Goal: Find specific page/section: Find specific page/section

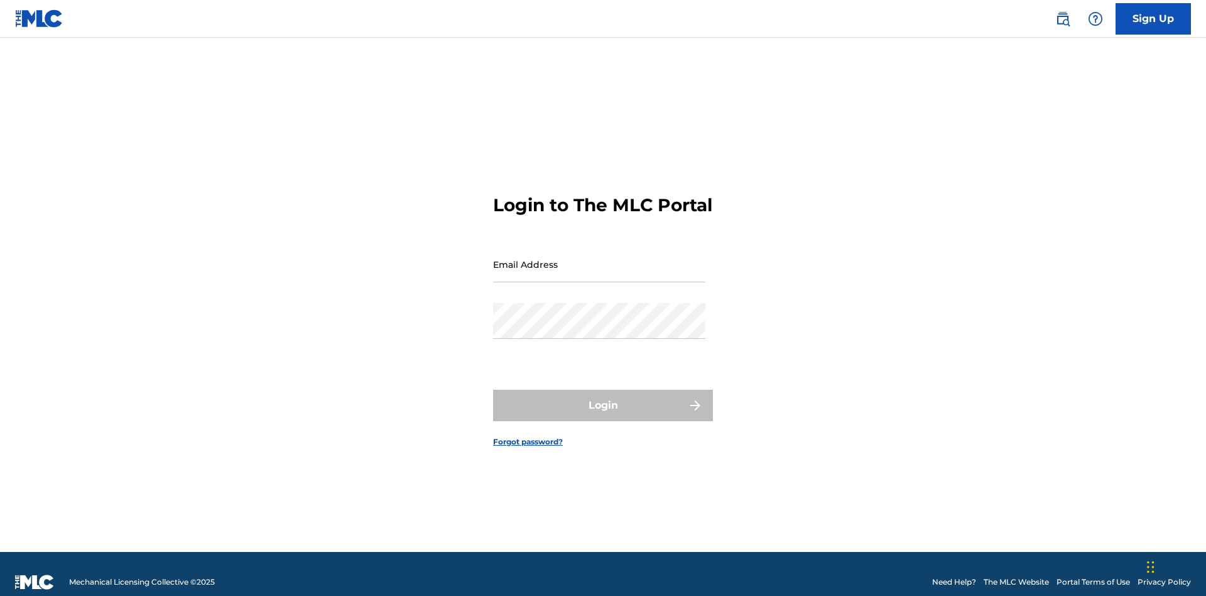
scroll to position [16, 0]
click at [599, 258] on input "Email Address" at bounding box center [599, 264] width 212 height 36
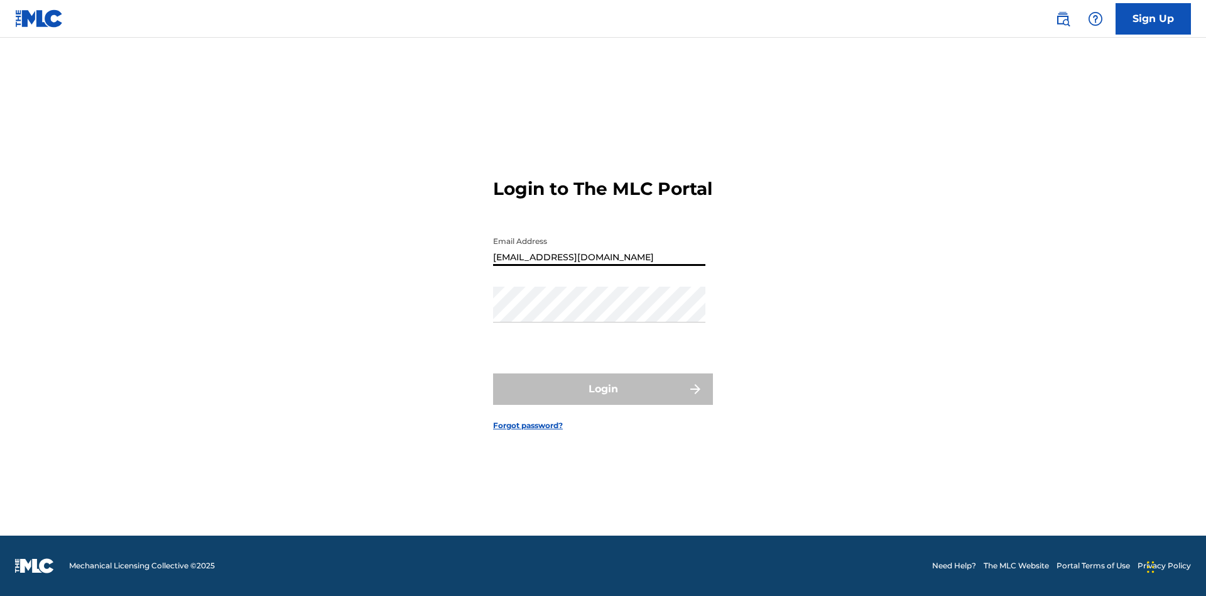
type input "[EMAIL_ADDRESS][DOMAIN_NAME]"
click at [603, 400] on button "Login" at bounding box center [603, 388] width 220 height 31
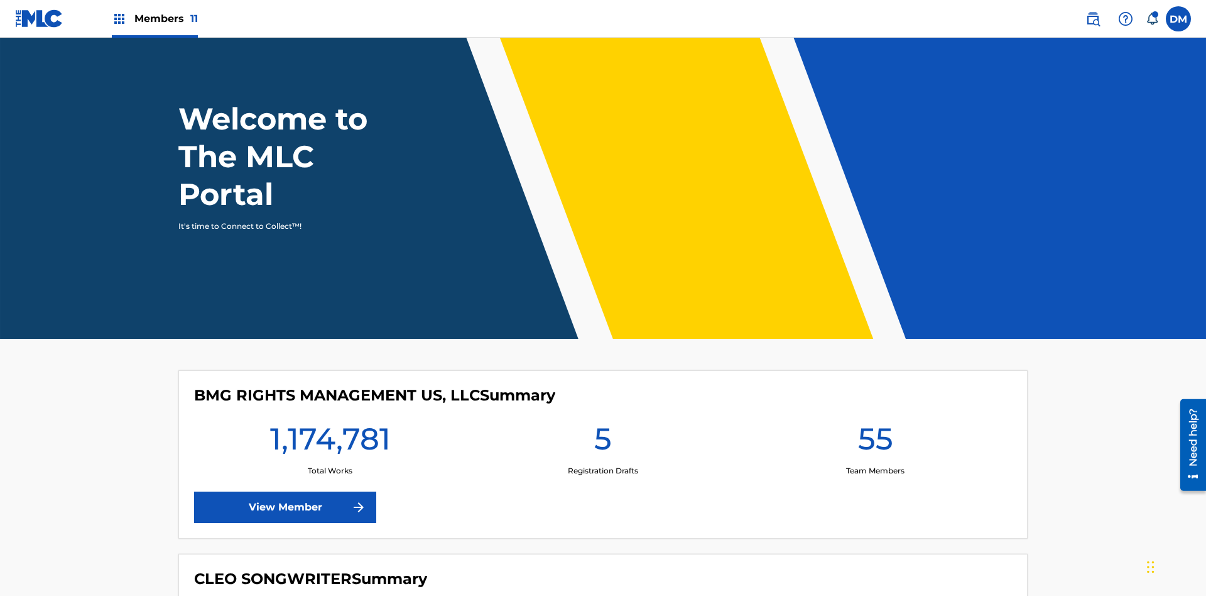
click at [155, 18] on span "Members 11" at bounding box center [165, 18] width 63 height 14
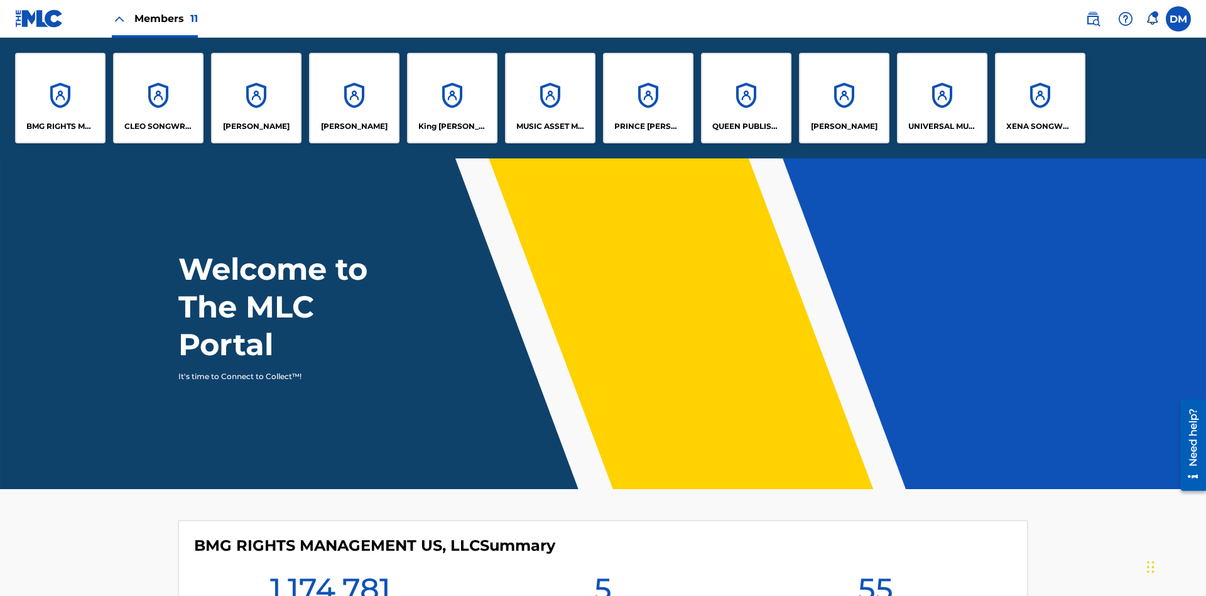
click at [550, 126] on p "MUSIC ASSET MANAGEMENT (MAM)" at bounding box center [550, 126] width 68 height 11
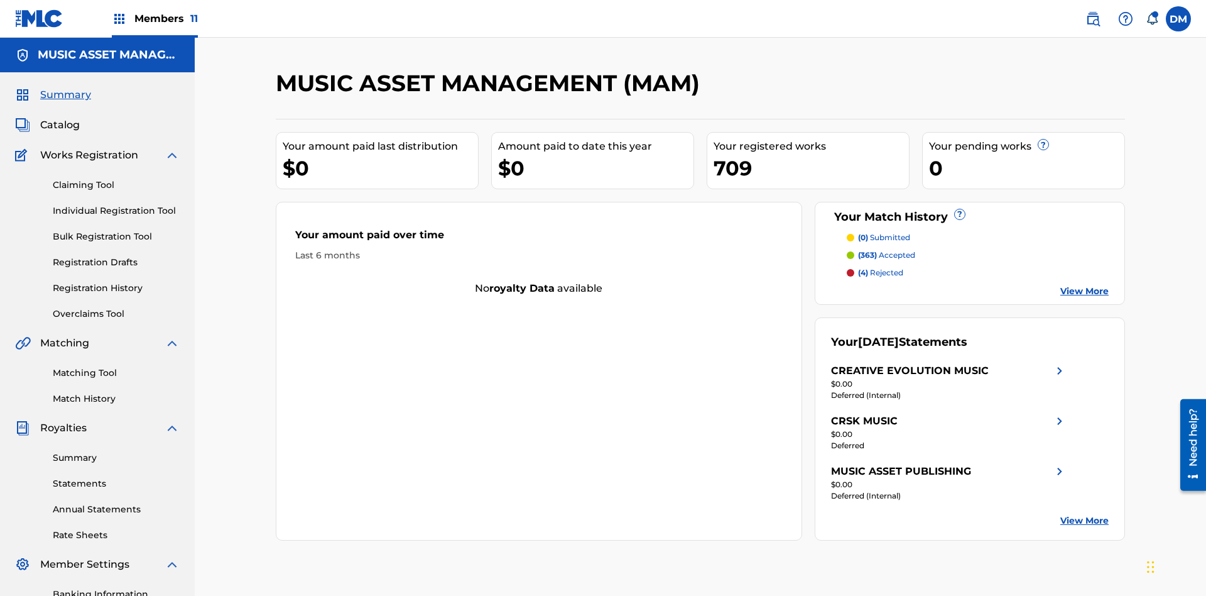
click at [60, 117] on span "Catalog" at bounding box center [60, 124] width 40 height 15
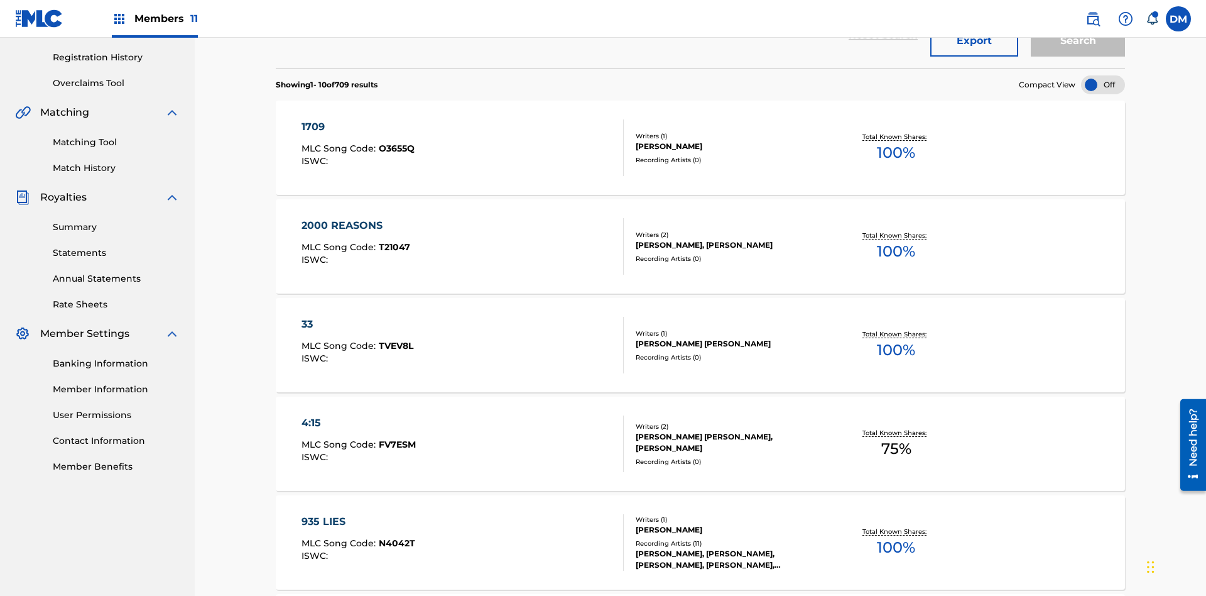
click at [1103, 85] on div at bounding box center [1103, 84] width 44 height 19
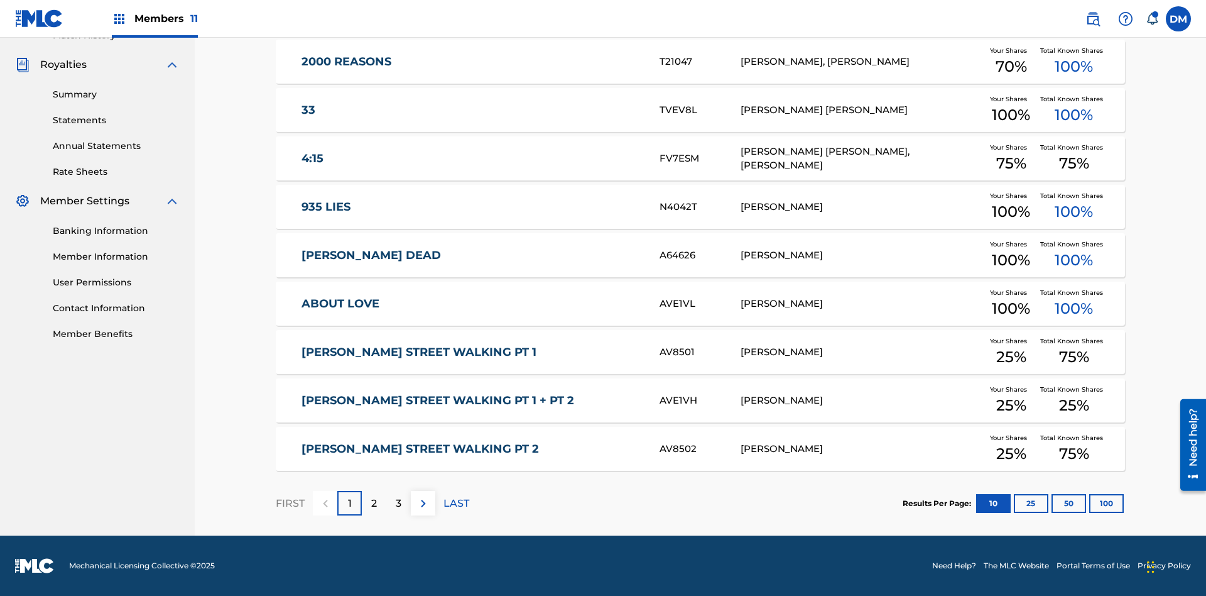
click at [976, 503] on button "10" at bounding box center [993, 503] width 35 height 19
click at [290, 503] on p "FIRST" at bounding box center [290, 503] width 29 height 15
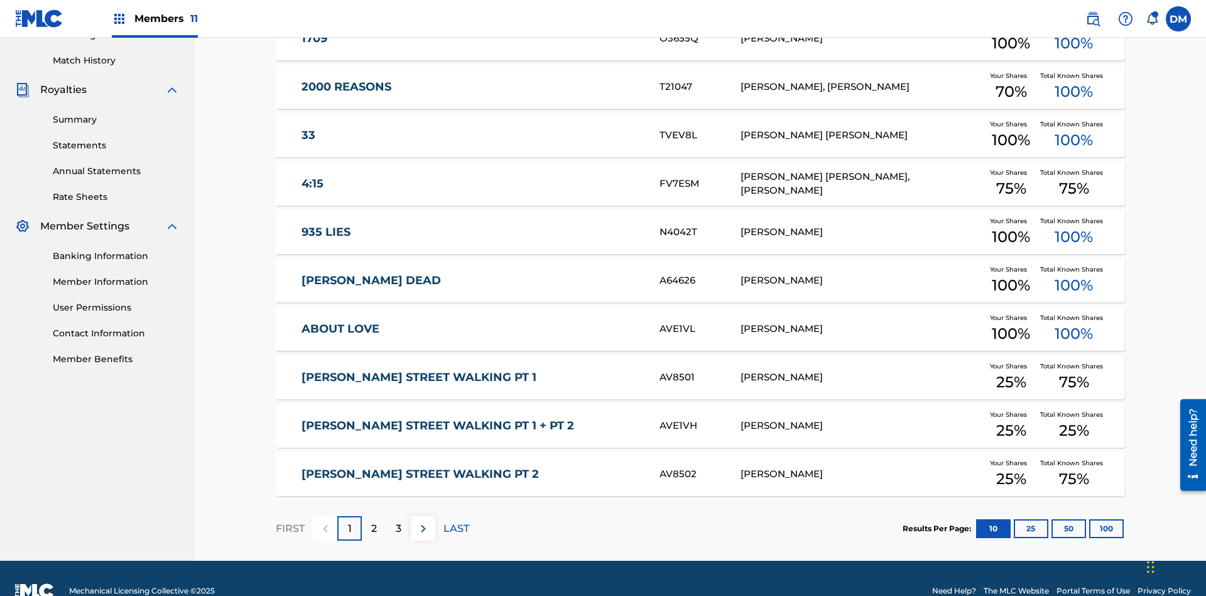
click at [423, 521] on img at bounding box center [423, 528] width 15 height 15
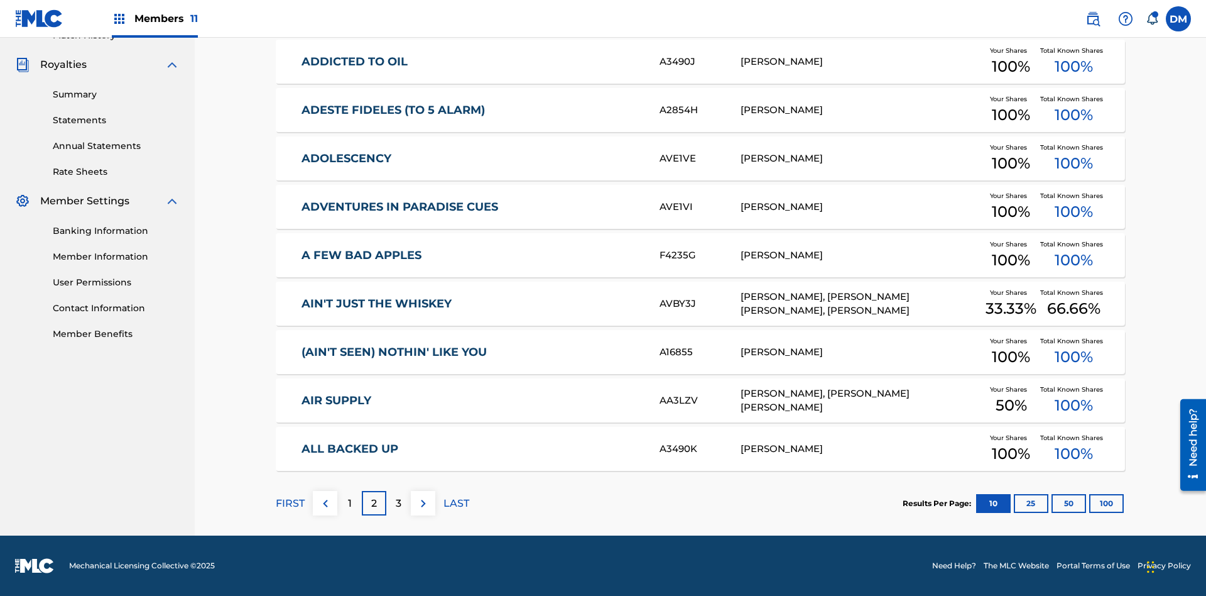
click at [423, 503] on img at bounding box center [423, 503] width 15 height 15
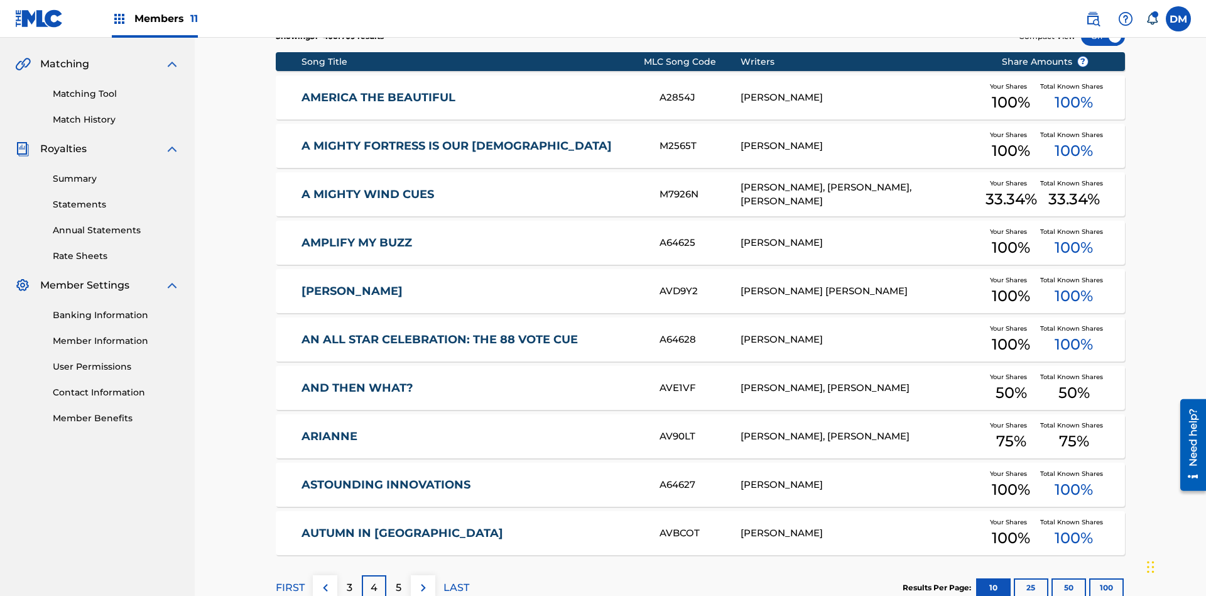
click at [423, 580] on img at bounding box center [423, 587] width 15 height 15
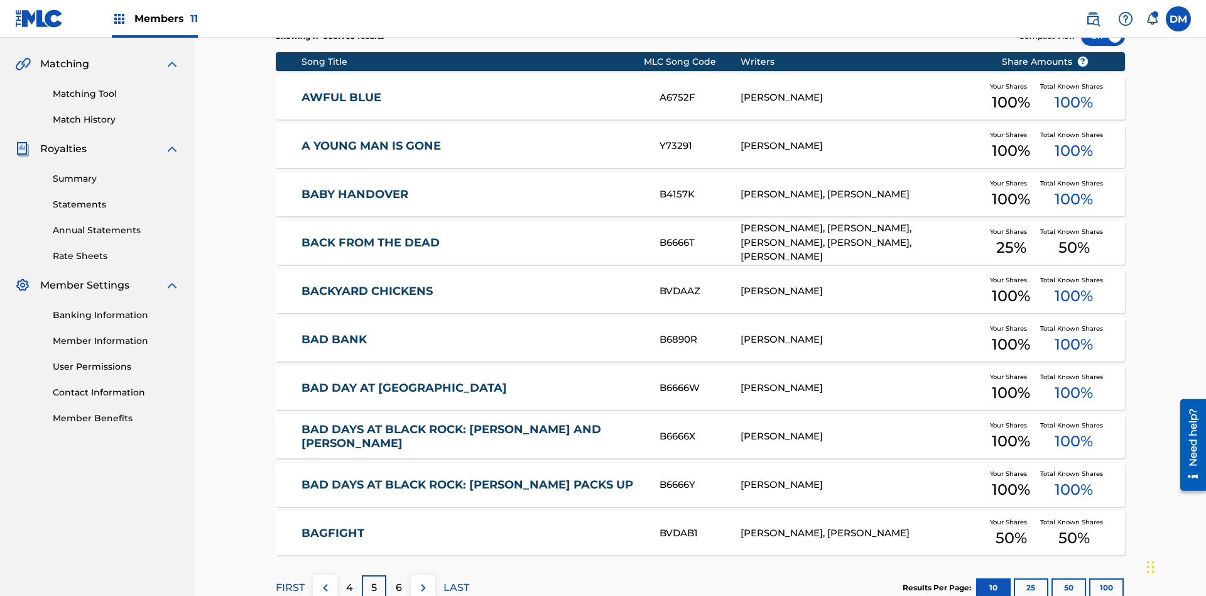
click at [423, 580] on img at bounding box center [423, 587] width 15 height 15
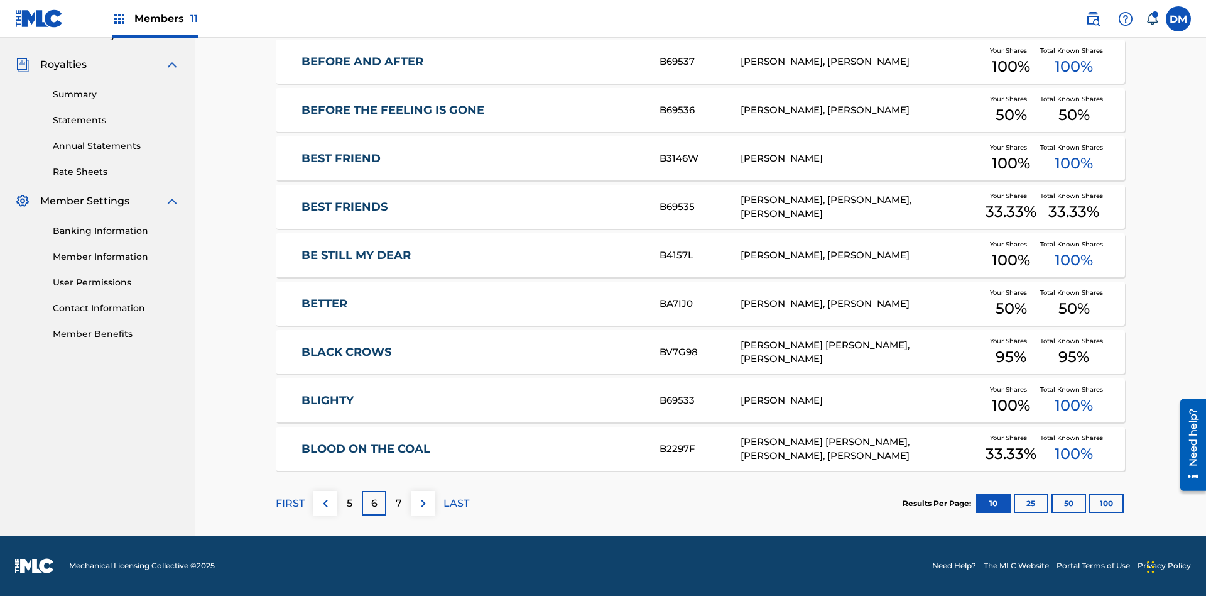
click at [423, 503] on img at bounding box center [423, 503] width 15 height 15
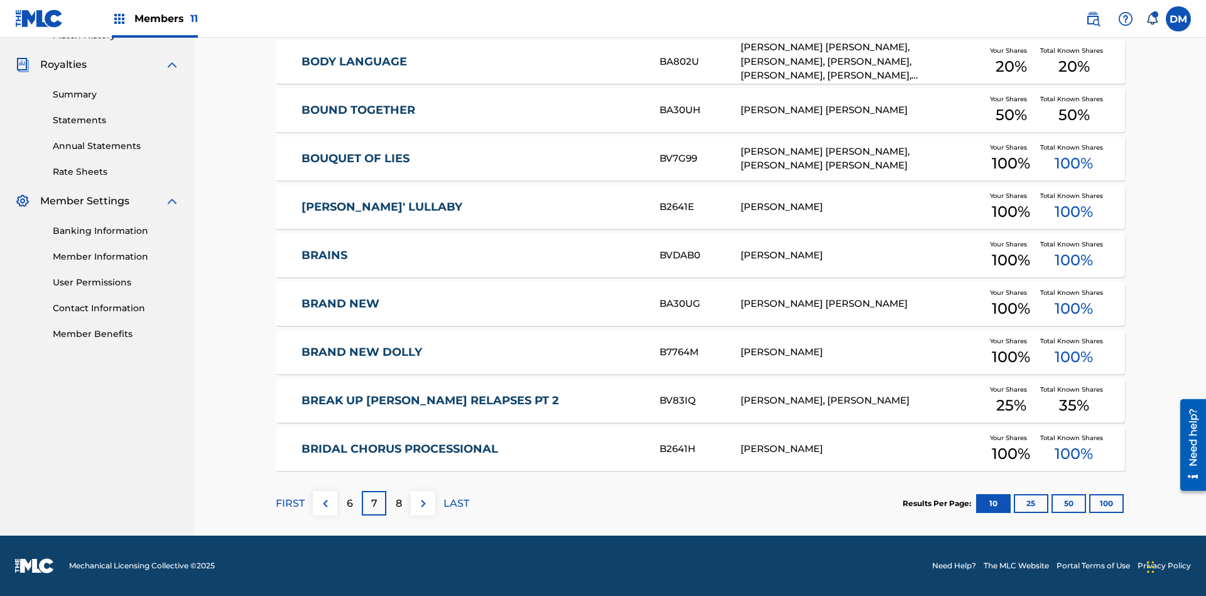
click at [423, 503] on img at bounding box center [423, 503] width 15 height 15
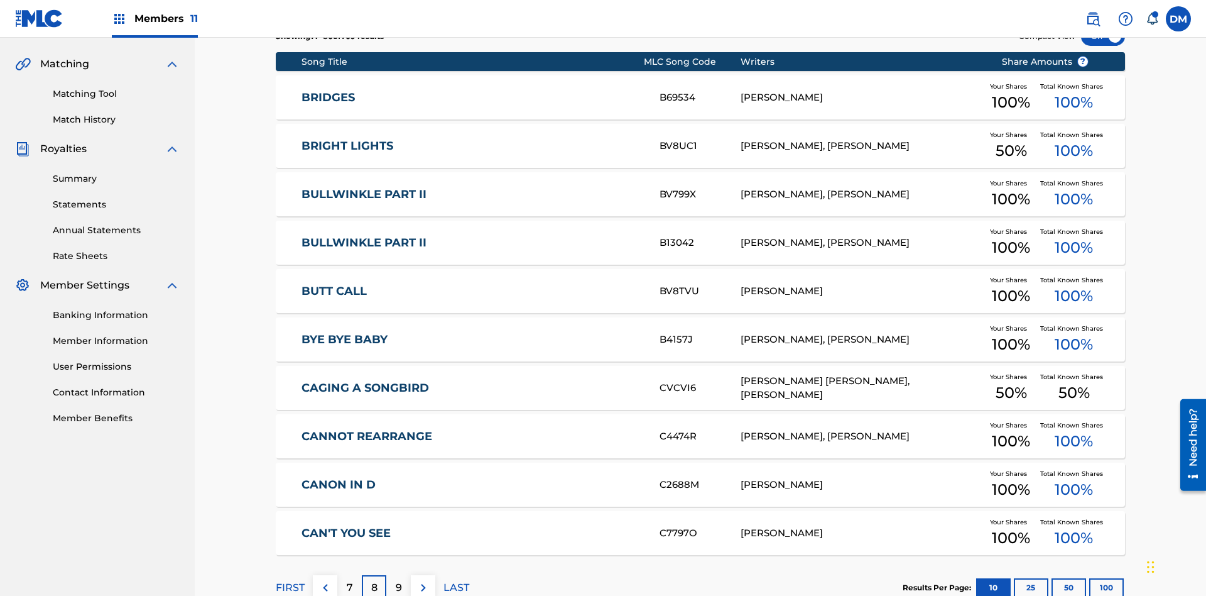
click at [423, 580] on img at bounding box center [423, 587] width 15 height 15
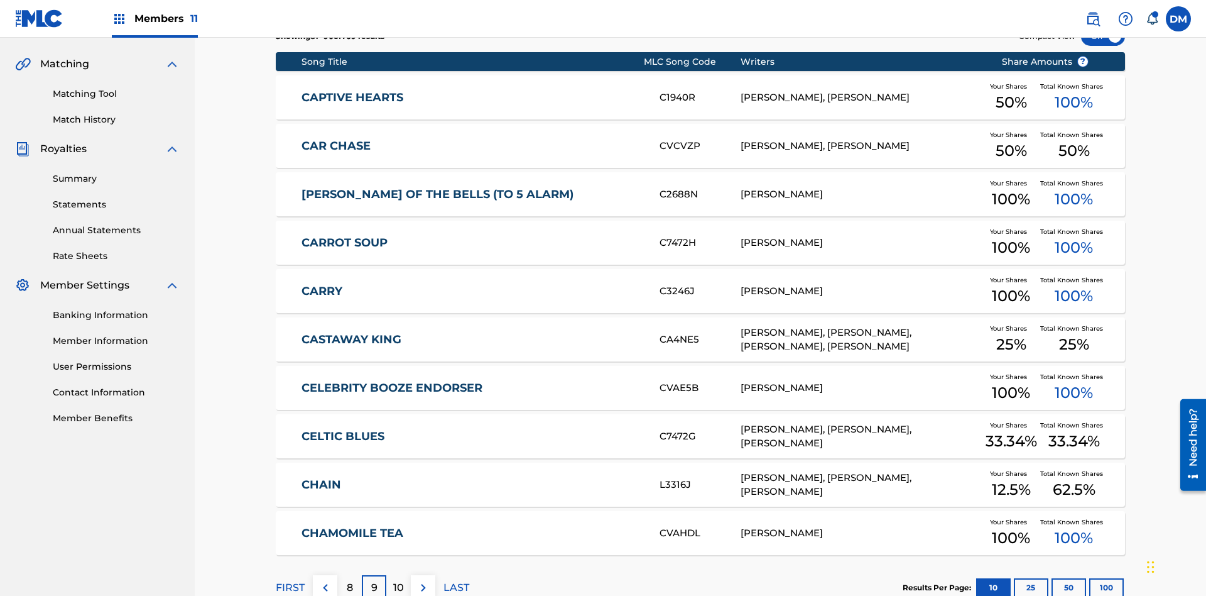
click at [423, 580] on img at bounding box center [423, 587] width 15 height 15
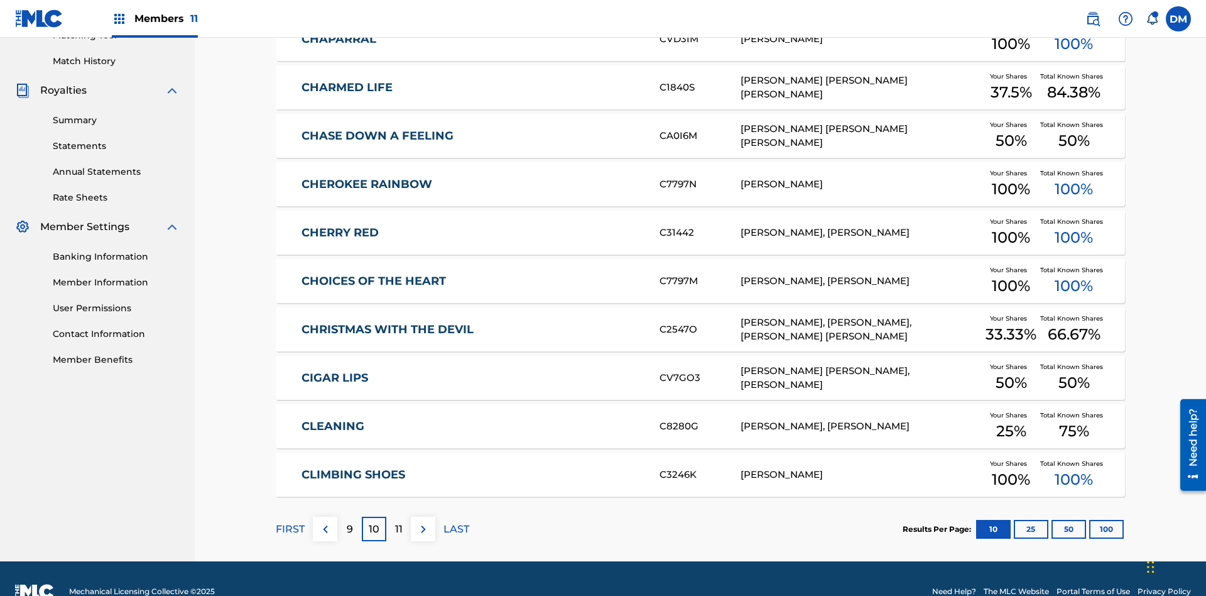
click at [423, 521] on img at bounding box center [423, 528] width 15 height 15
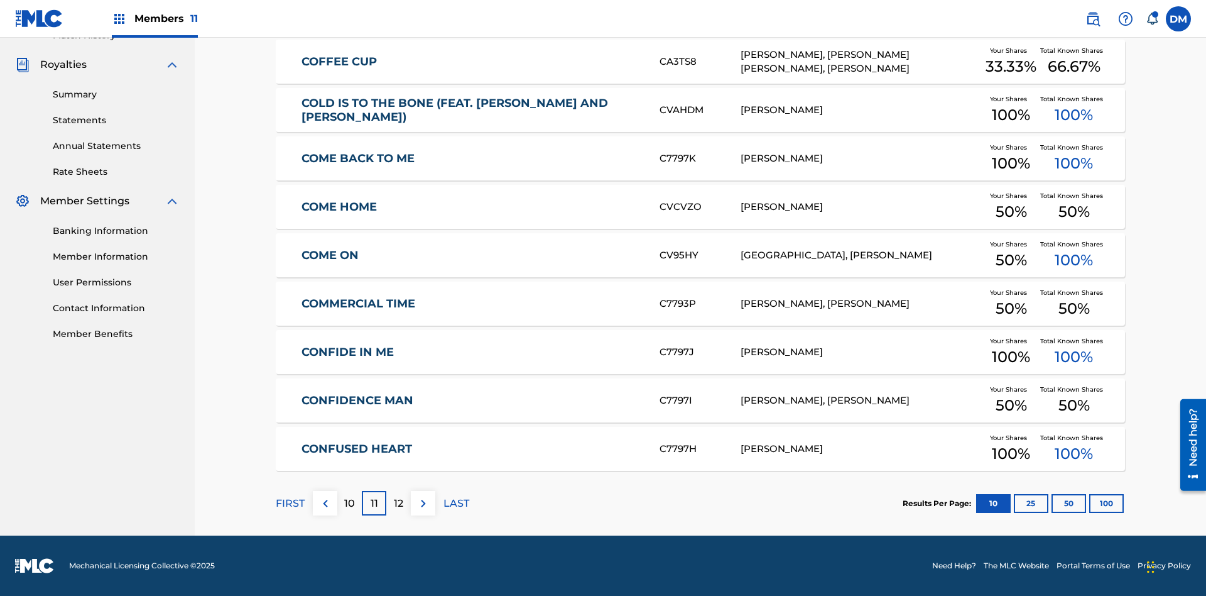
click at [423, 503] on img at bounding box center [423, 503] width 15 height 15
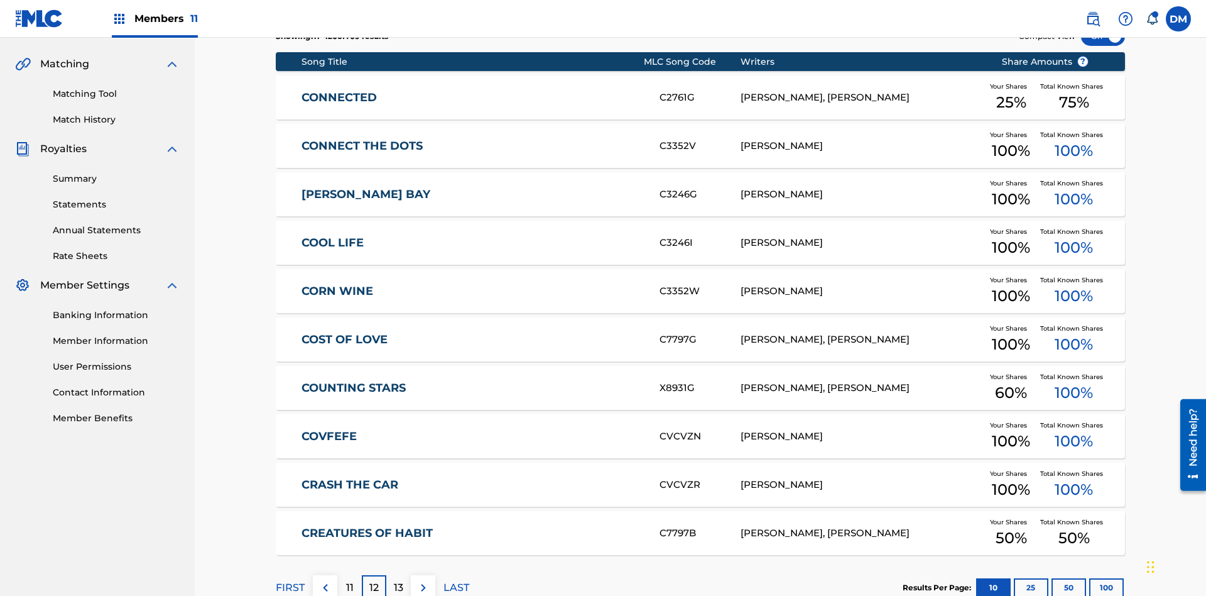
click at [423, 580] on img at bounding box center [423, 587] width 15 height 15
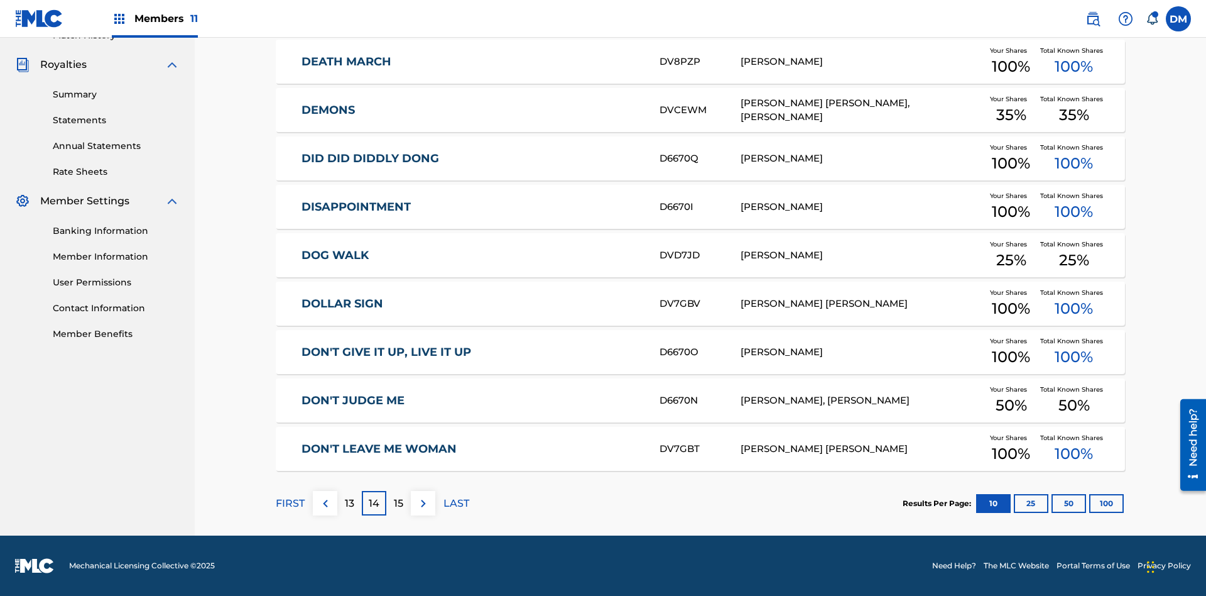
click at [423, 503] on img at bounding box center [423, 503] width 15 height 15
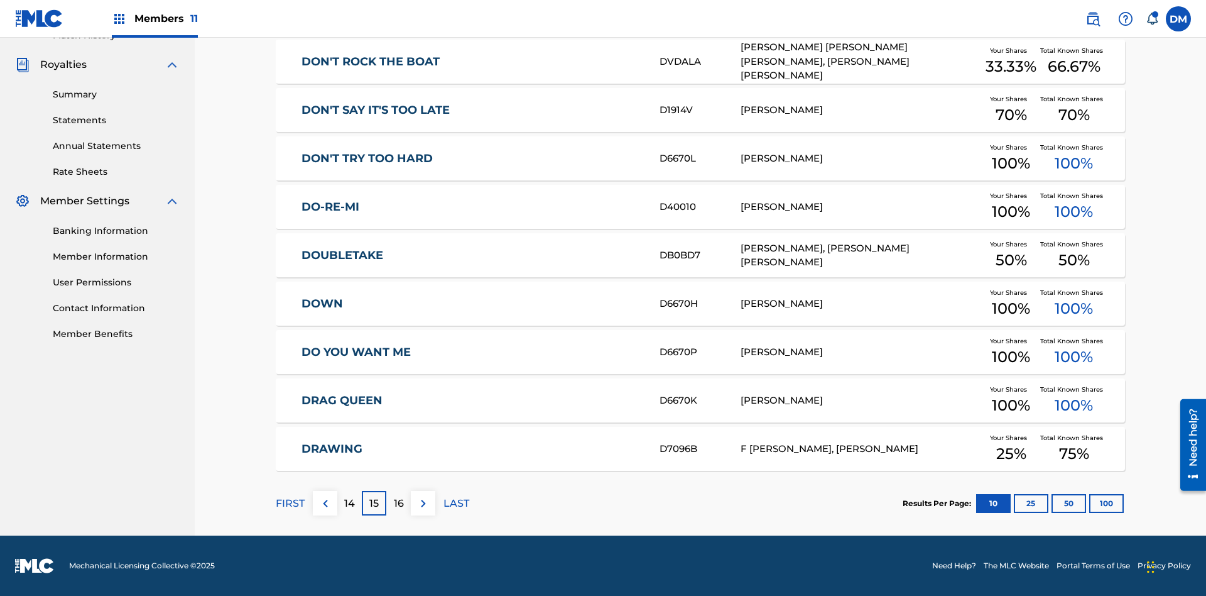
click at [423, 503] on img at bounding box center [423, 503] width 15 height 15
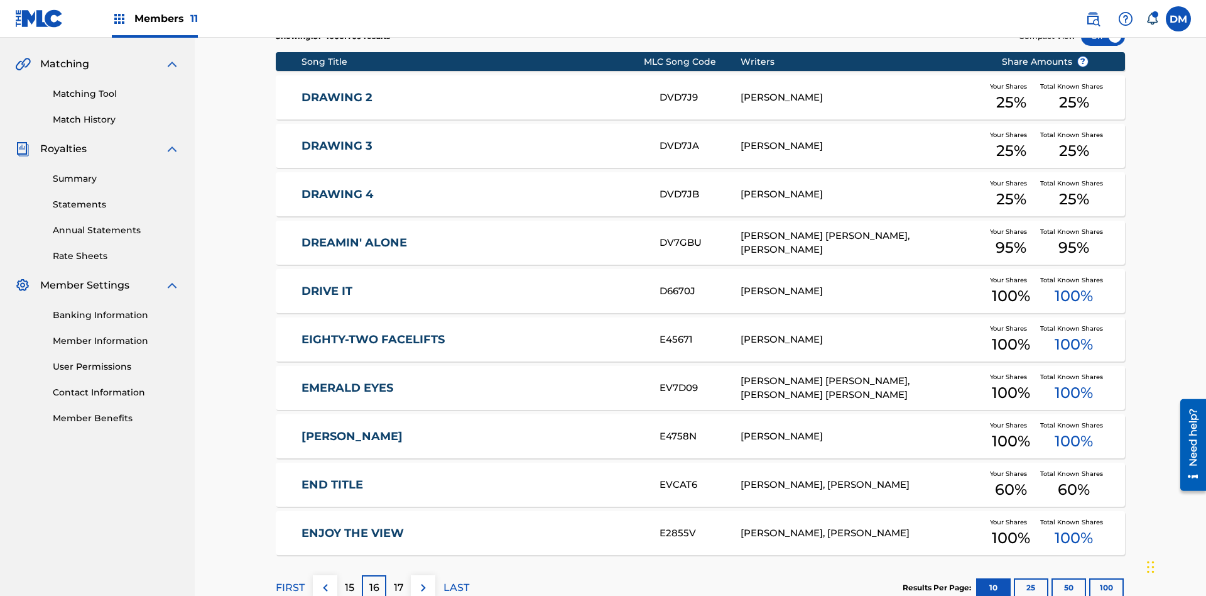
click at [423, 580] on img at bounding box center [423, 587] width 15 height 15
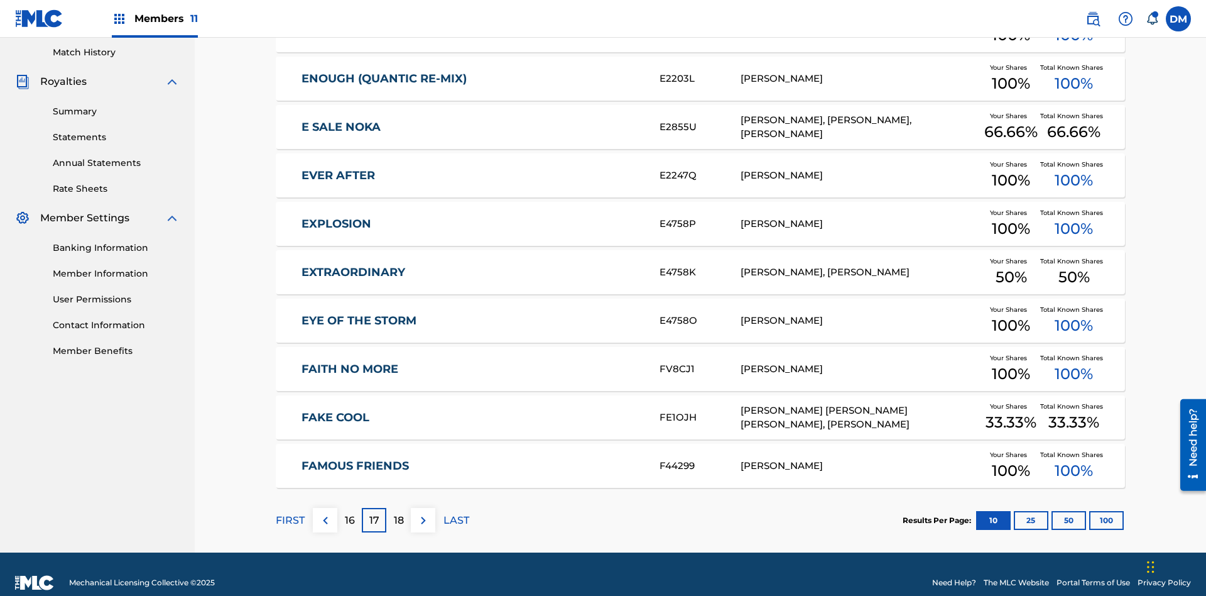
click at [423, 513] on img at bounding box center [423, 520] width 15 height 15
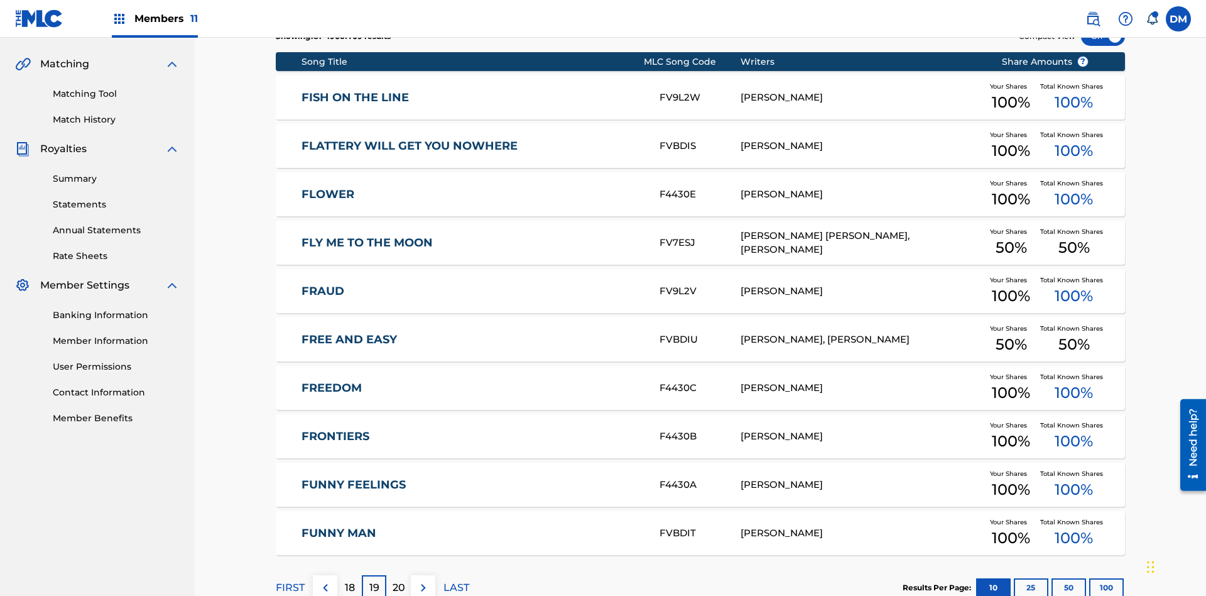
click at [423, 580] on img at bounding box center [423, 587] width 15 height 15
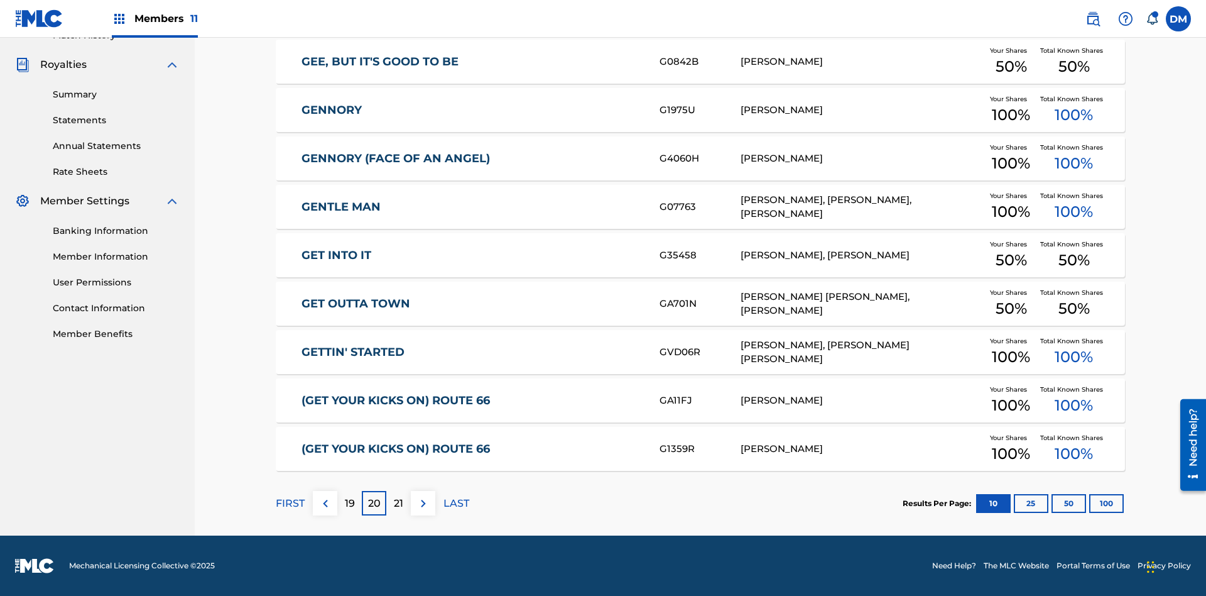
click at [423, 503] on img at bounding box center [423, 503] width 15 height 15
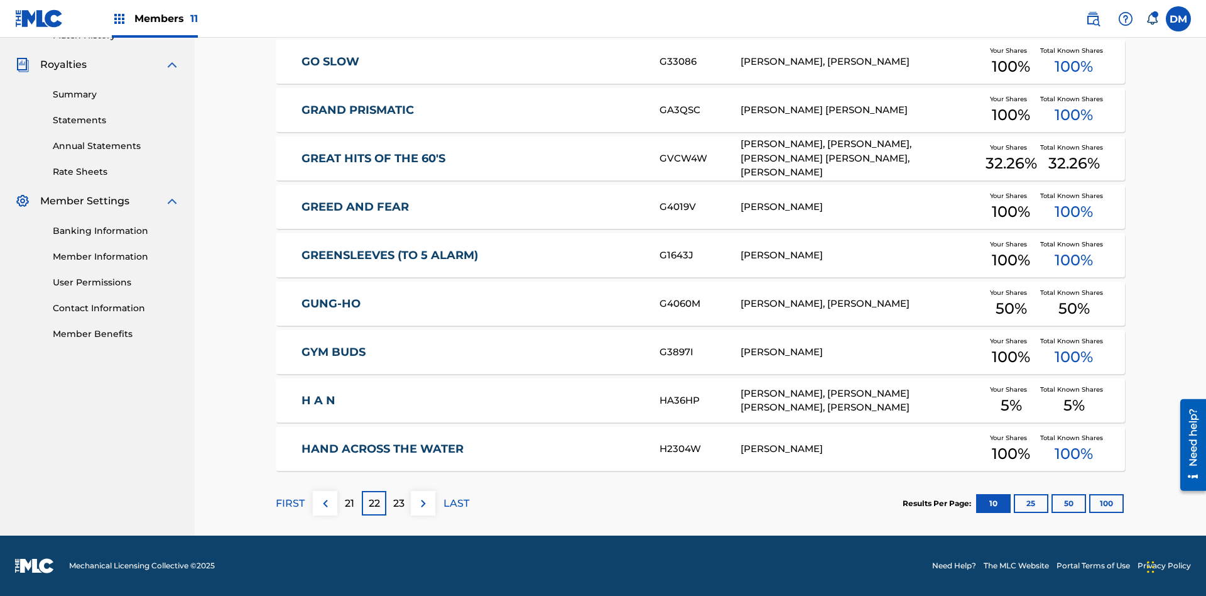
click at [423, 503] on img at bounding box center [423, 503] width 15 height 15
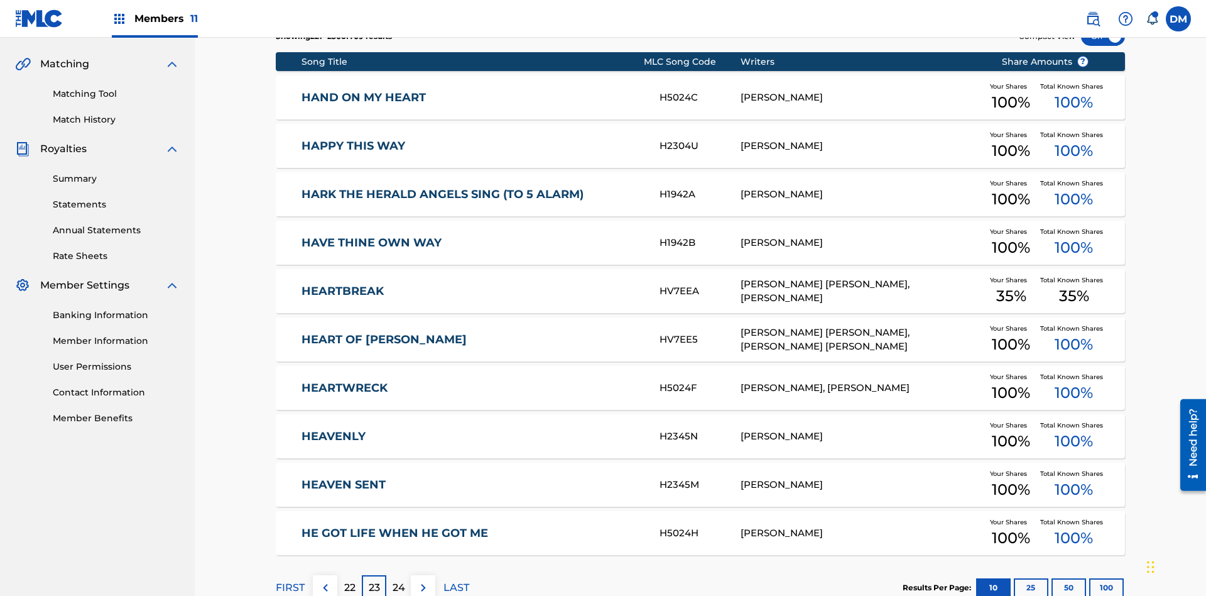
click at [423, 580] on img at bounding box center [423, 587] width 15 height 15
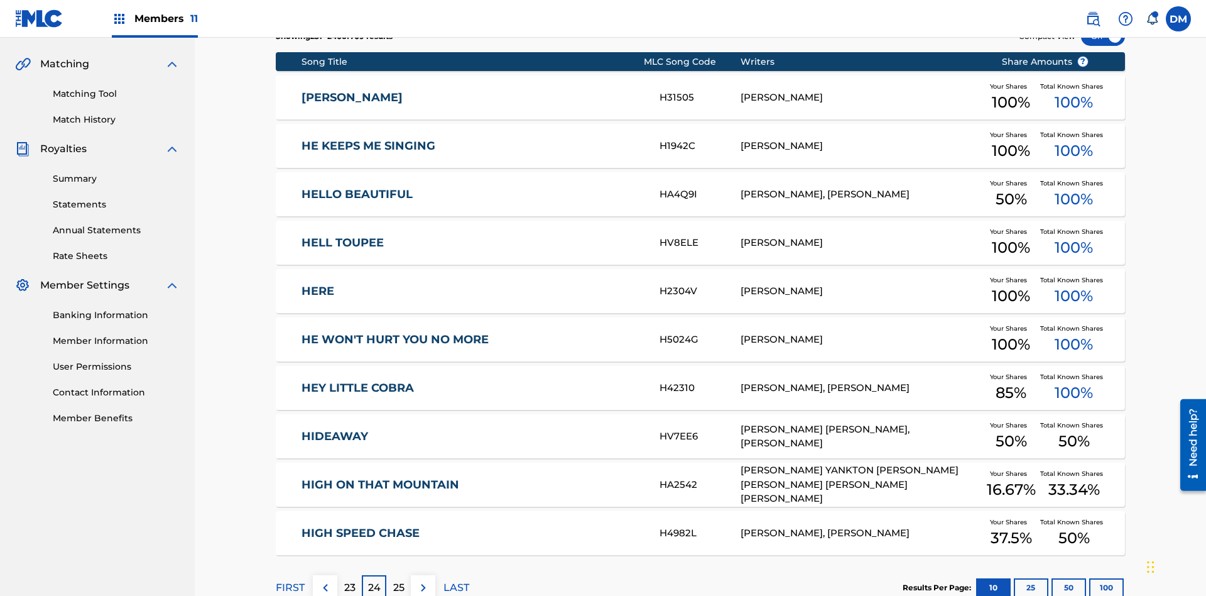
click at [423, 580] on img at bounding box center [423, 587] width 15 height 15
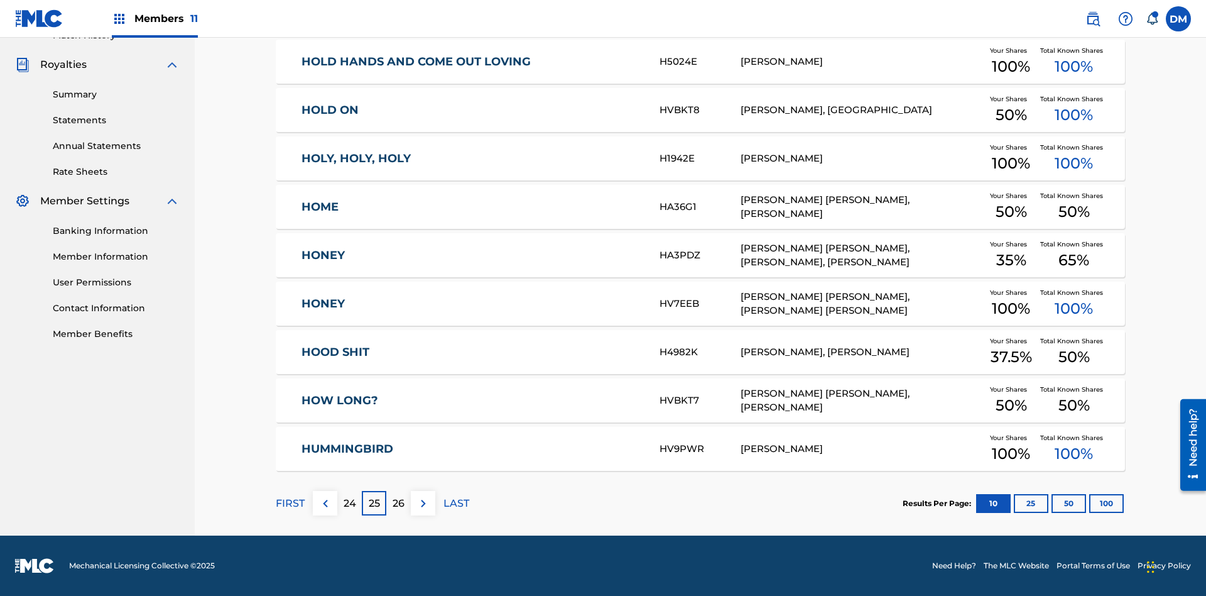
click at [423, 503] on img at bounding box center [423, 503] width 15 height 15
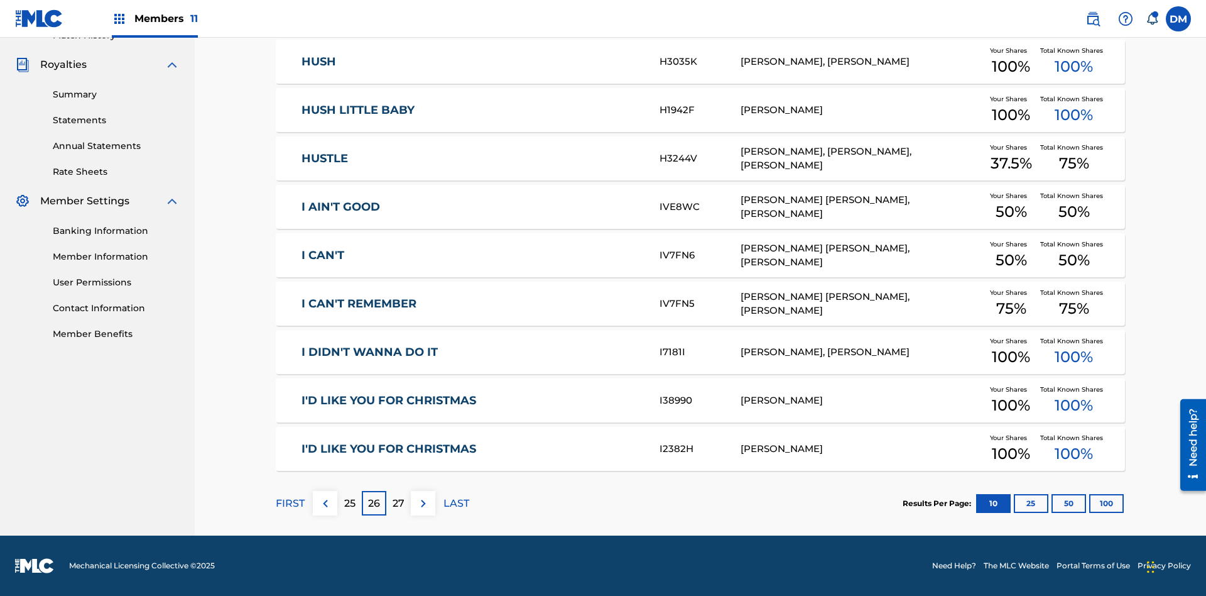
click at [423, 503] on img at bounding box center [423, 503] width 15 height 15
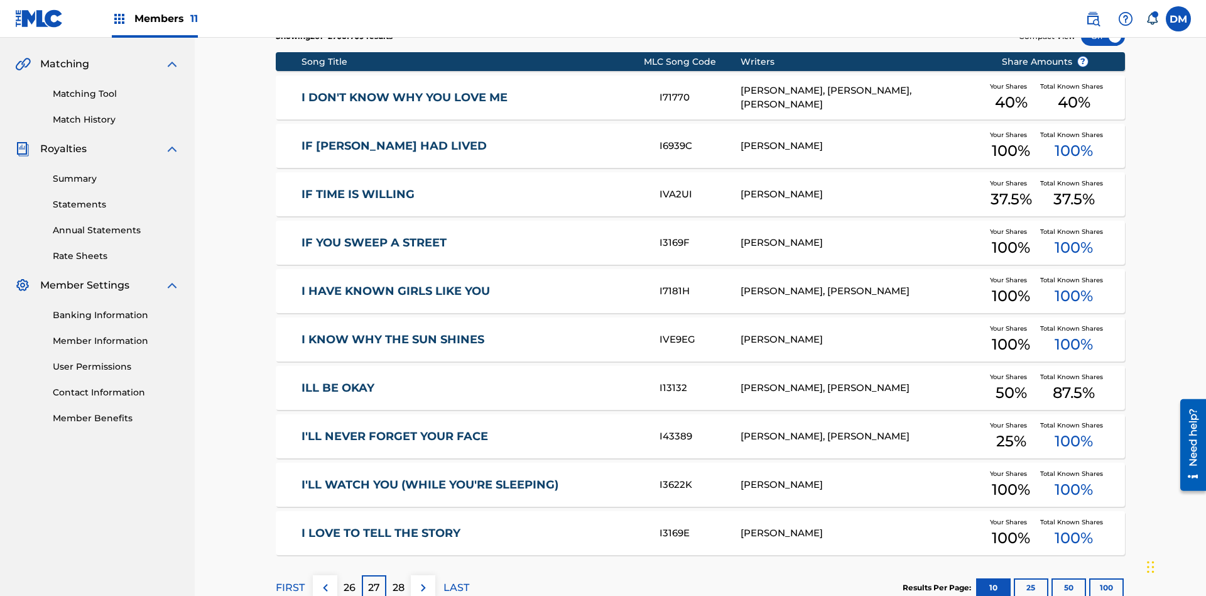
click at [423, 580] on img at bounding box center [423, 587] width 15 height 15
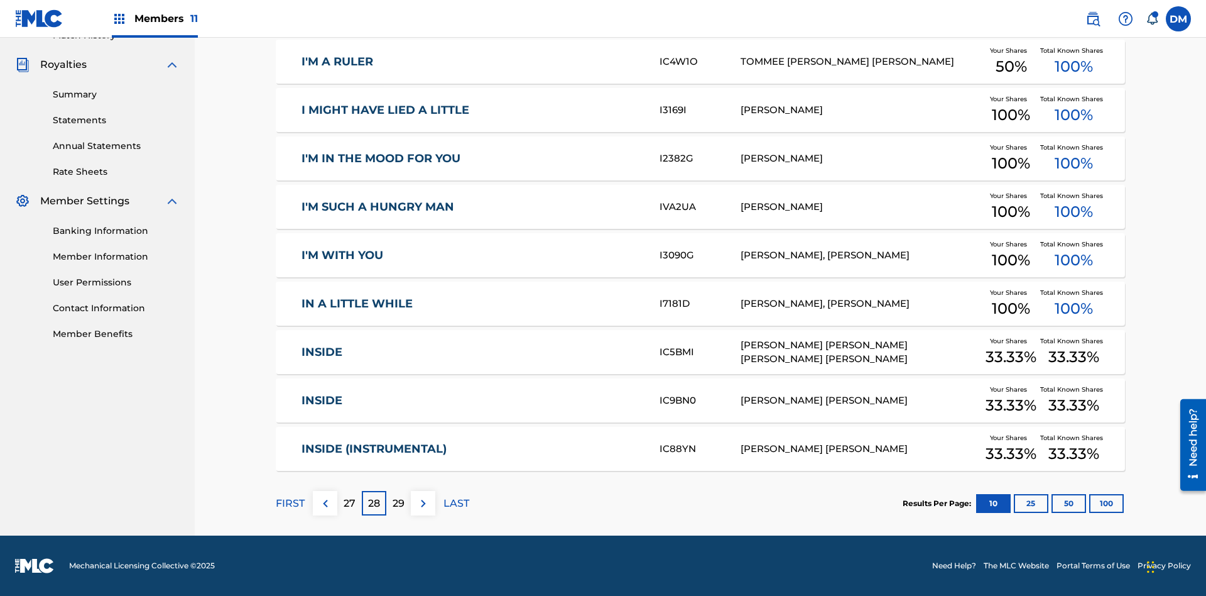
click at [423, 503] on img at bounding box center [423, 503] width 15 height 15
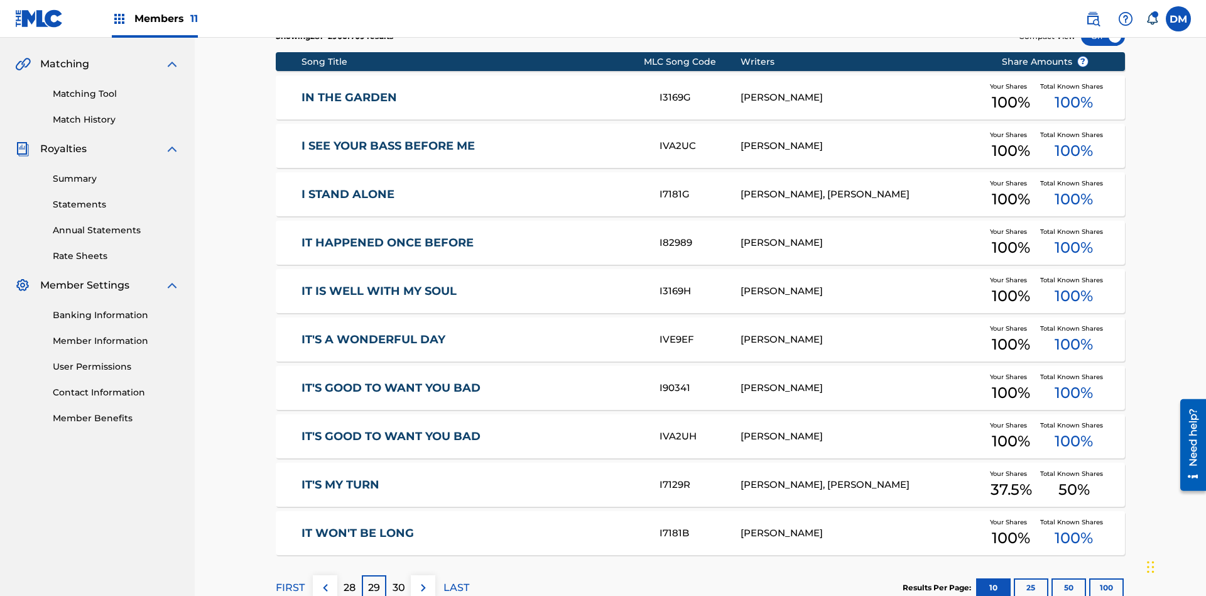
click at [423, 580] on img at bounding box center [423, 587] width 15 height 15
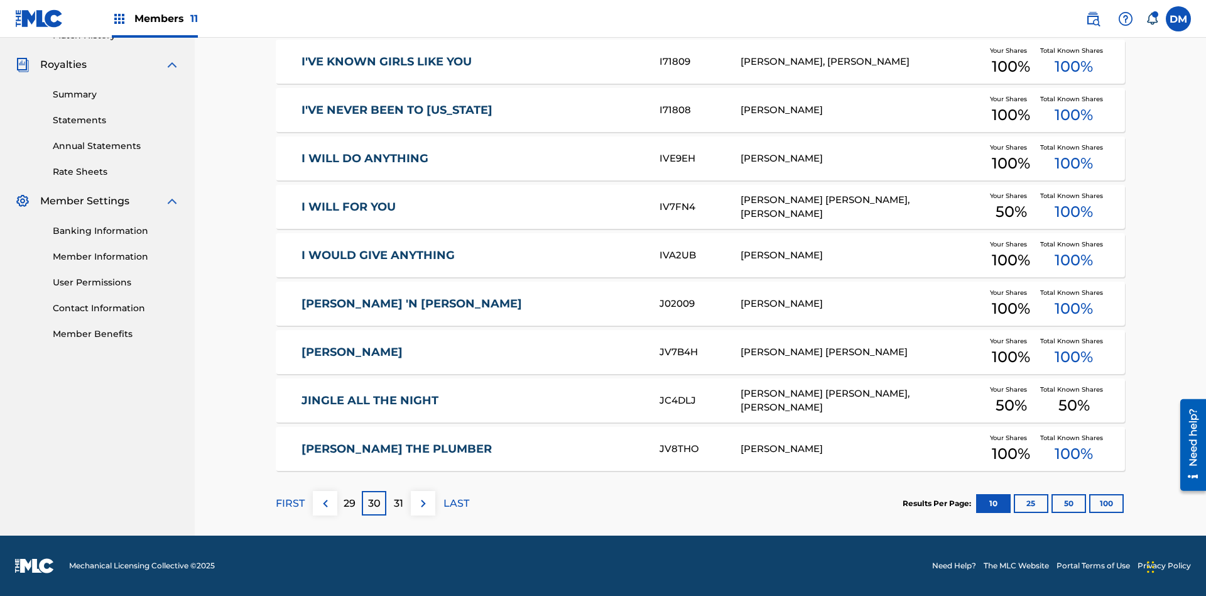
click at [423, 503] on img at bounding box center [423, 503] width 15 height 15
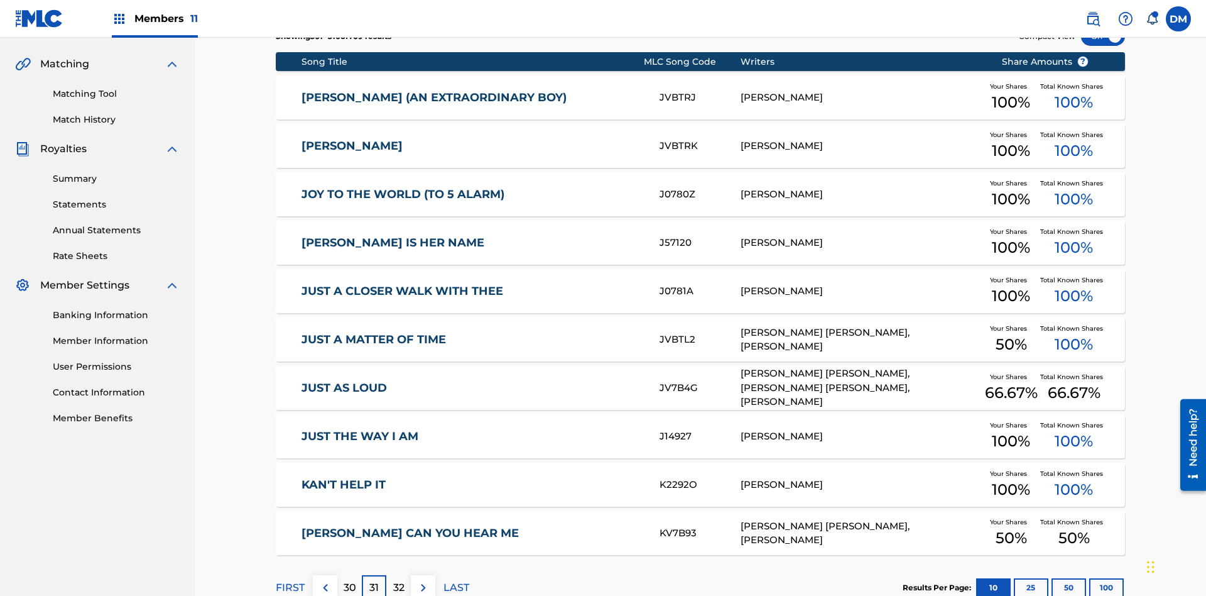
click at [423, 580] on img at bounding box center [423, 587] width 15 height 15
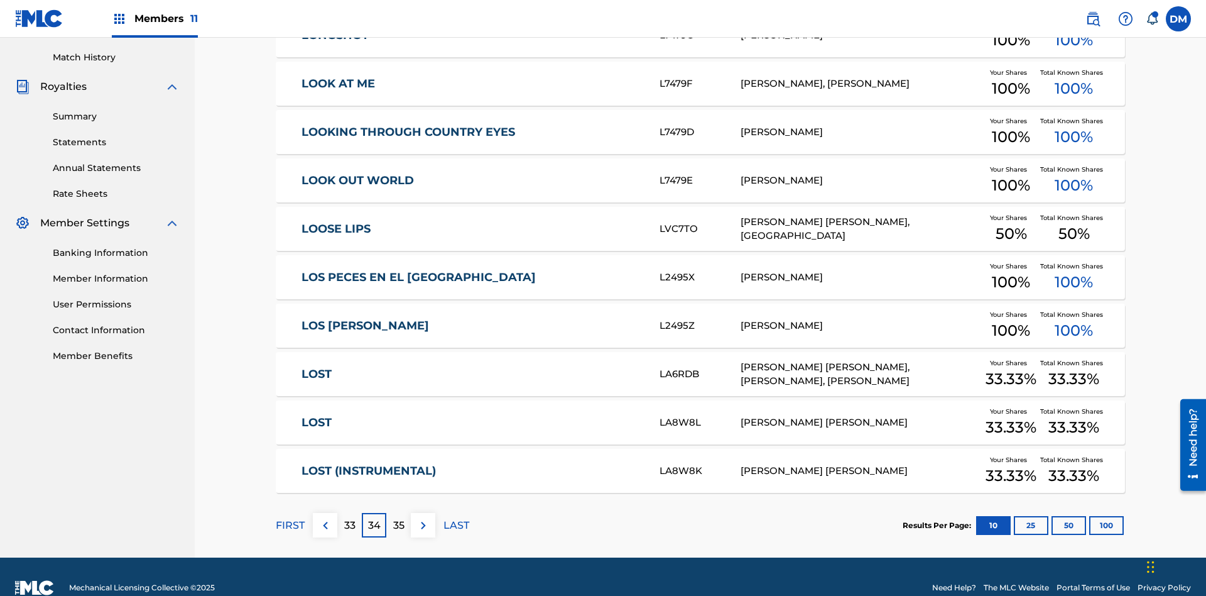
click at [423, 518] on img at bounding box center [423, 525] width 15 height 15
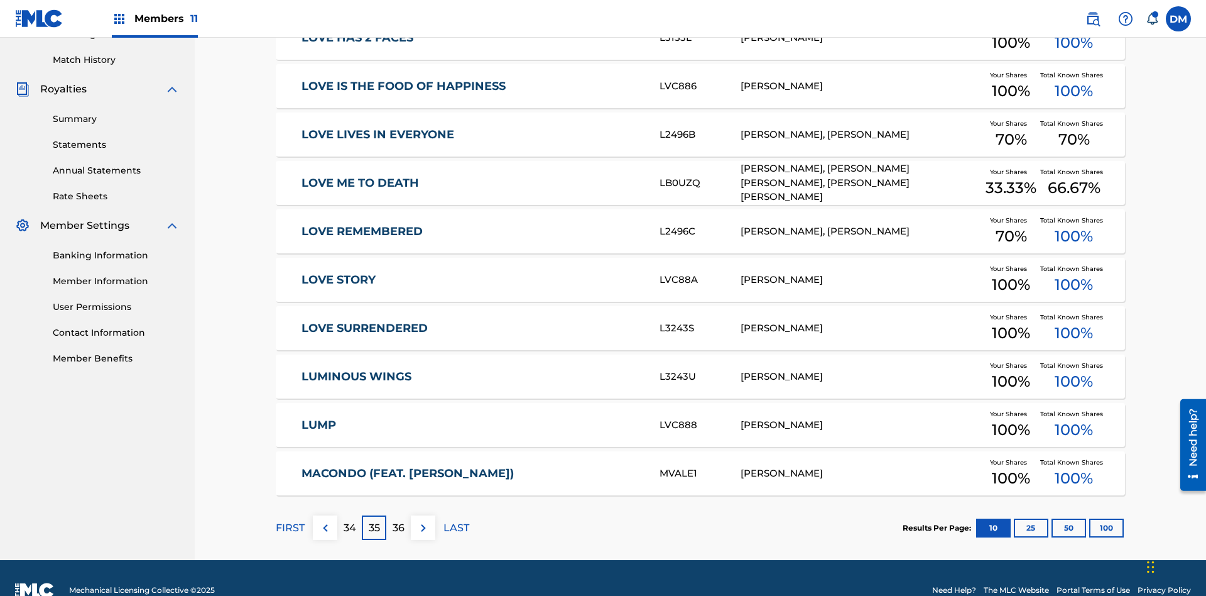
click at [423, 520] on img at bounding box center [423, 527] width 15 height 15
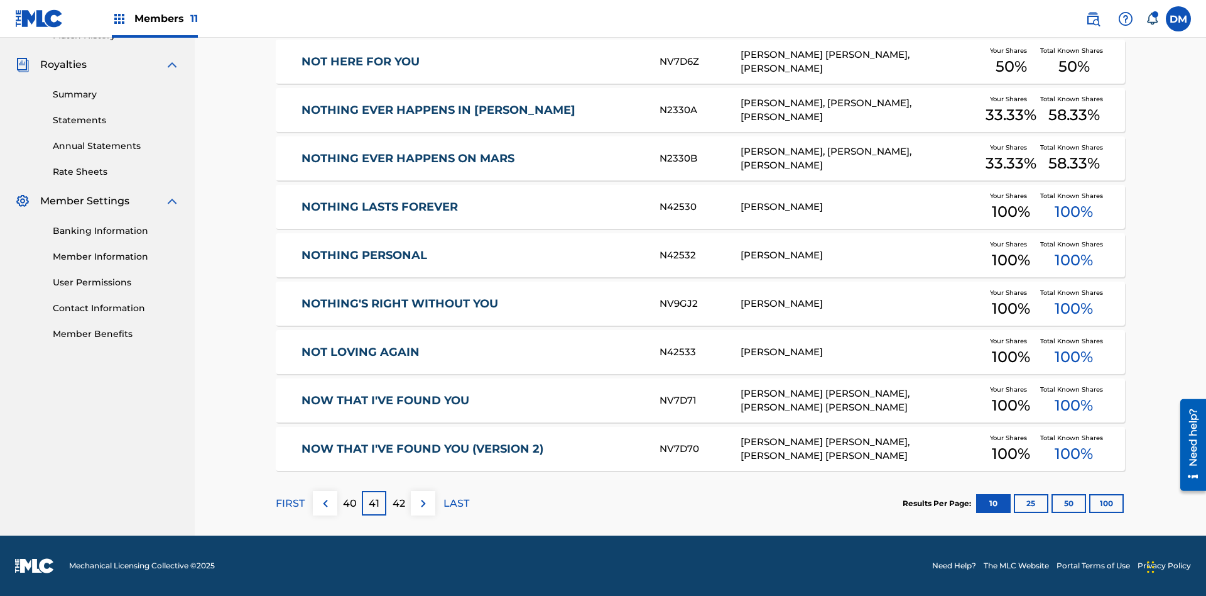
click at [423, 503] on img at bounding box center [423, 503] width 15 height 15
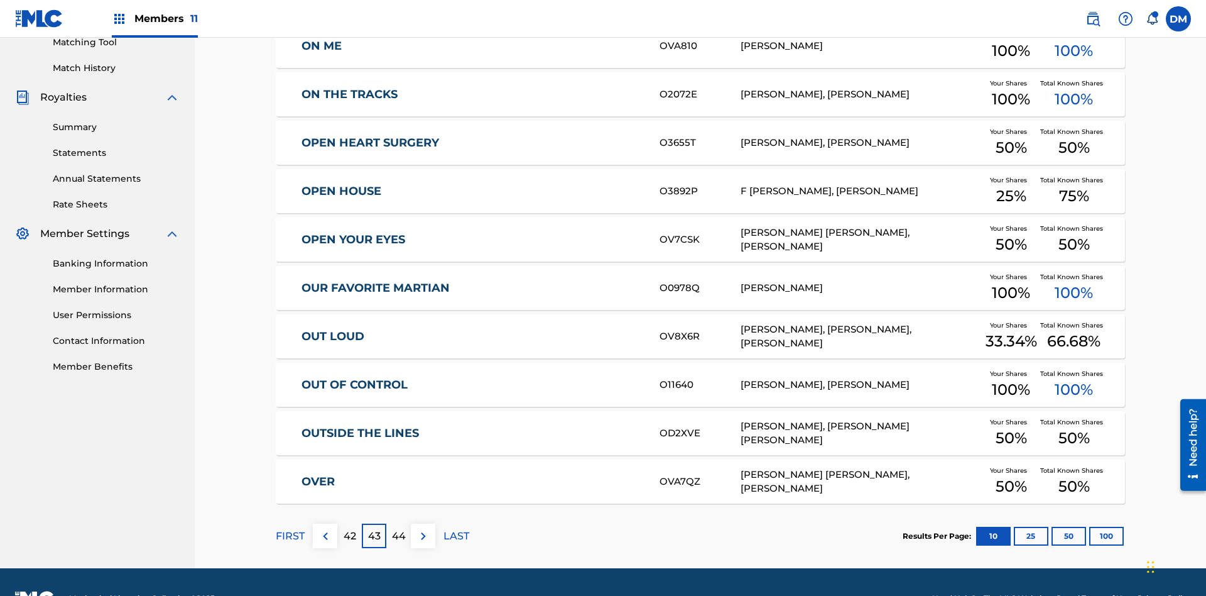
click at [423, 528] on img at bounding box center [423, 535] width 15 height 15
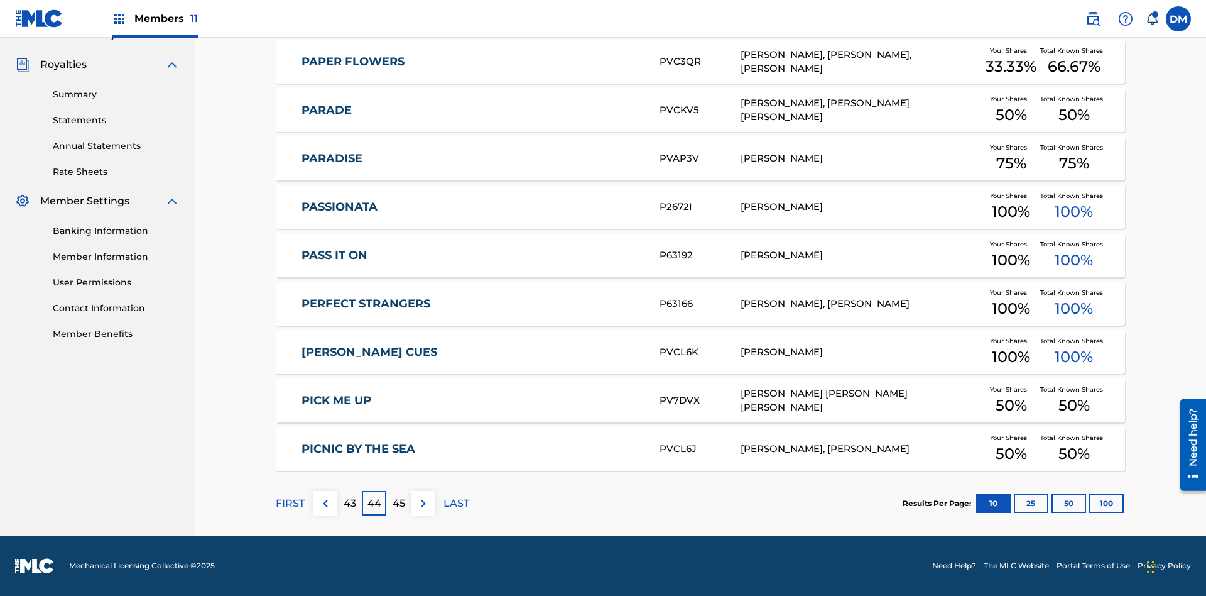
click at [423, 503] on img at bounding box center [423, 503] width 15 height 15
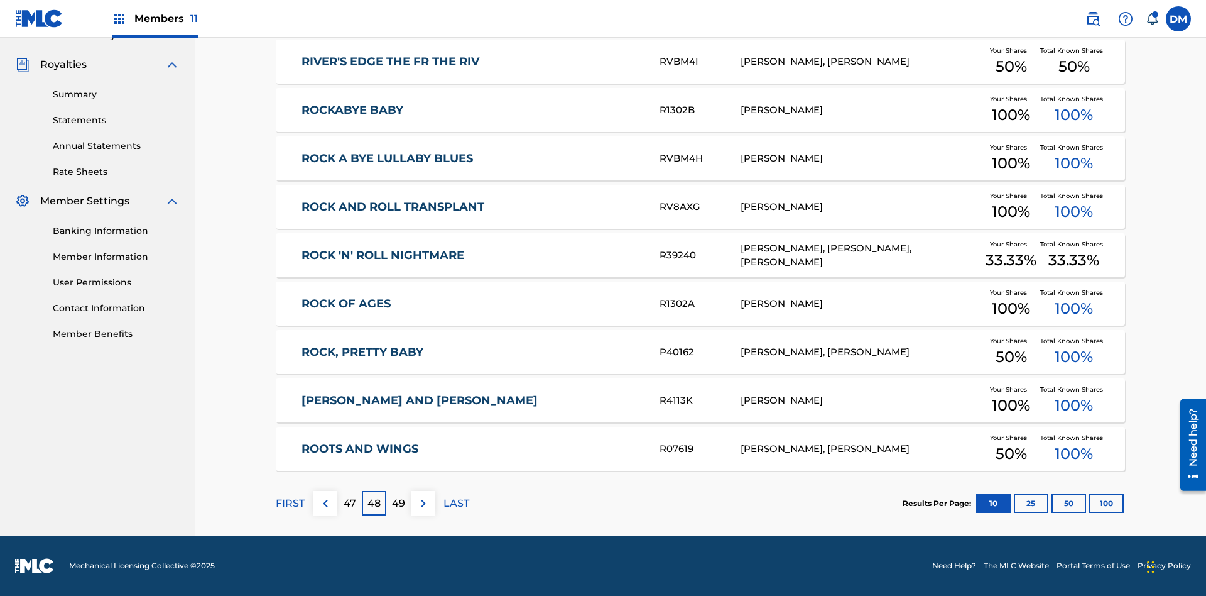
click at [423, 503] on img at bounding box center [423, 503] width 15 height 15
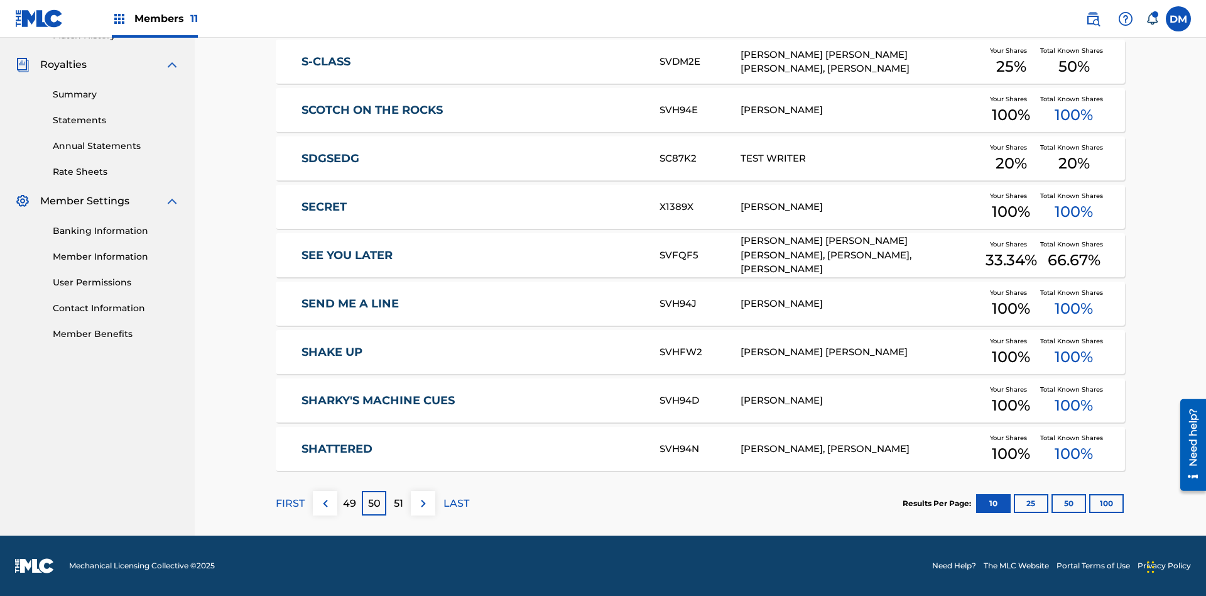
click at [423, 503] on img at bounding box center [423, 503] width 15 height 15
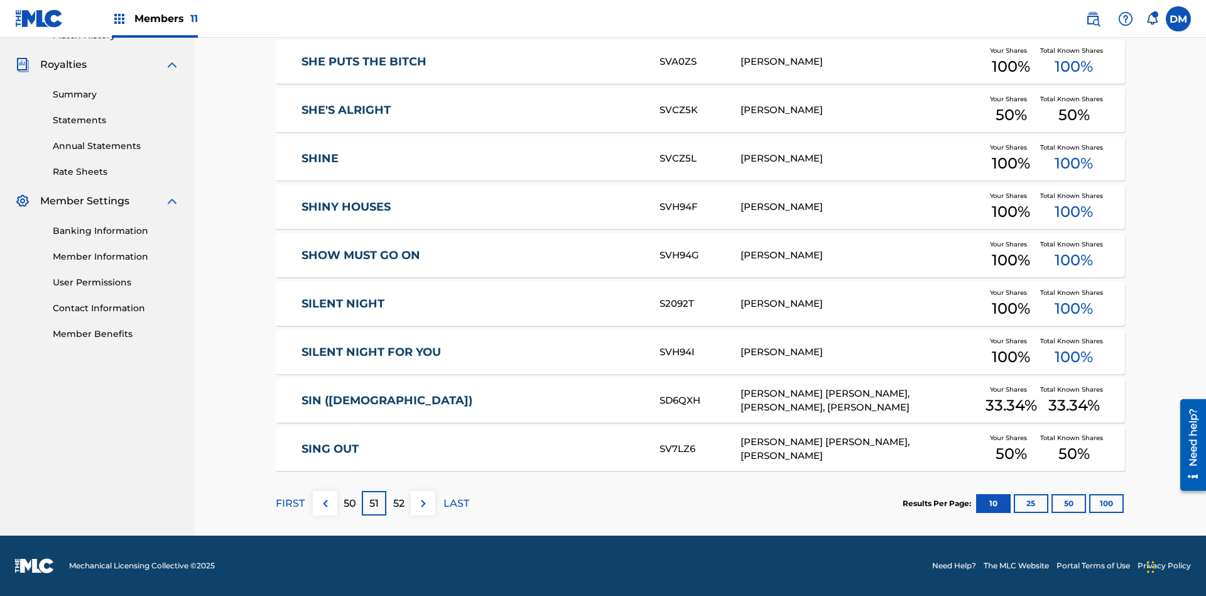
click at [423, 503] on img at bounding box center [423, 503] width 15 height 15
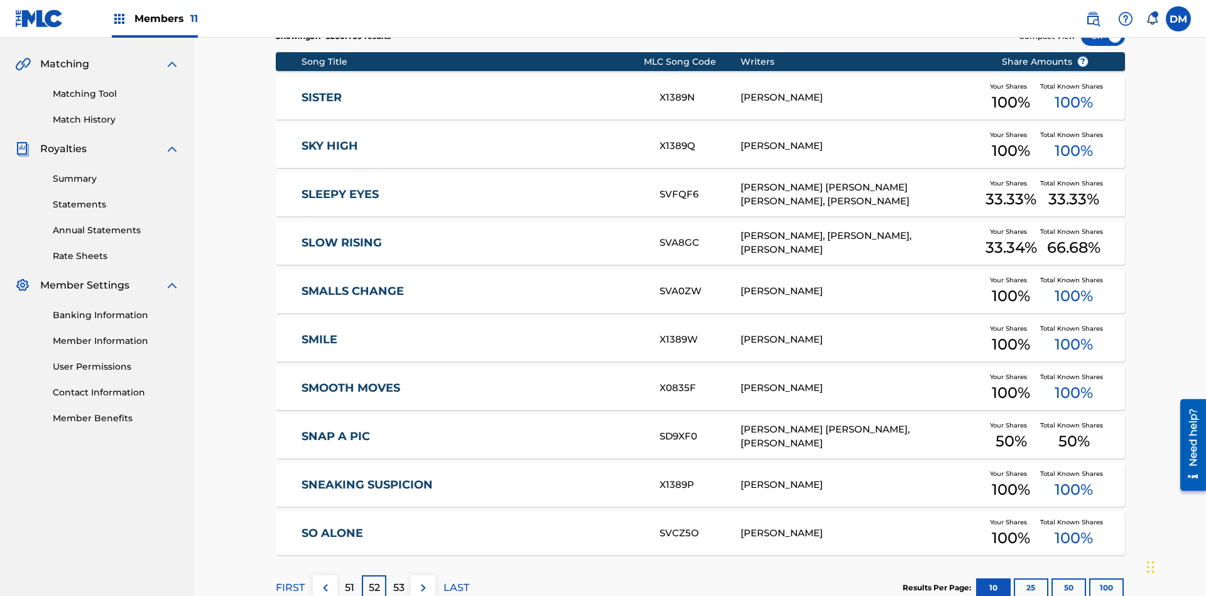
click at [423, 580] on img at bounding box center [423, 587] width 15 height 15
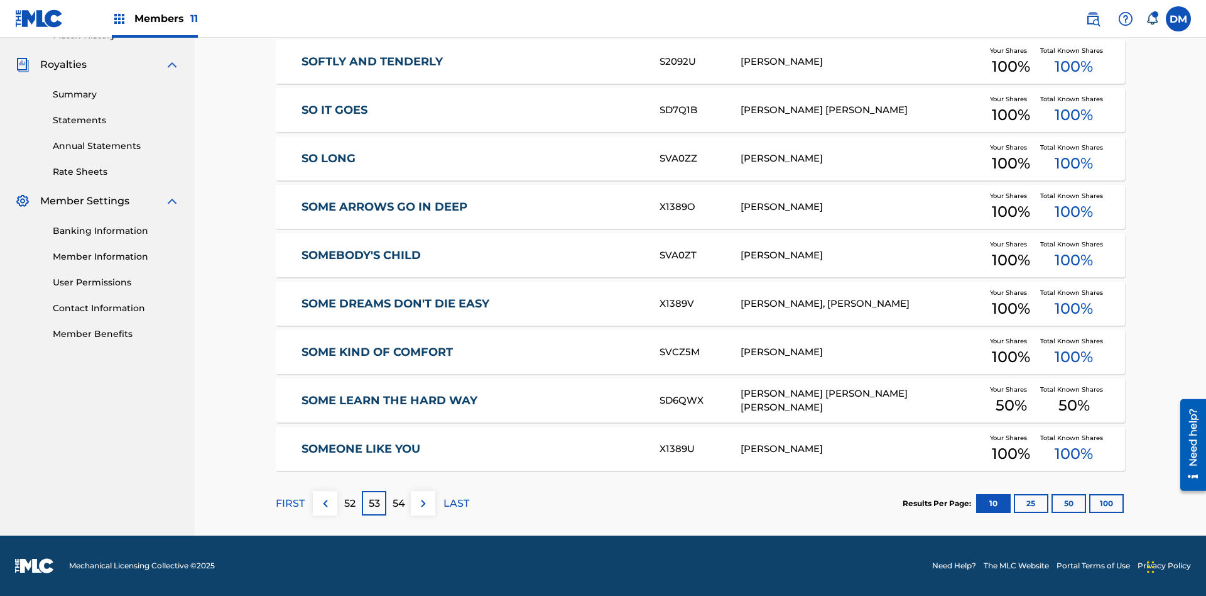
click at [423, 503] on img at bounding box center [423, 503] width 15 height 15
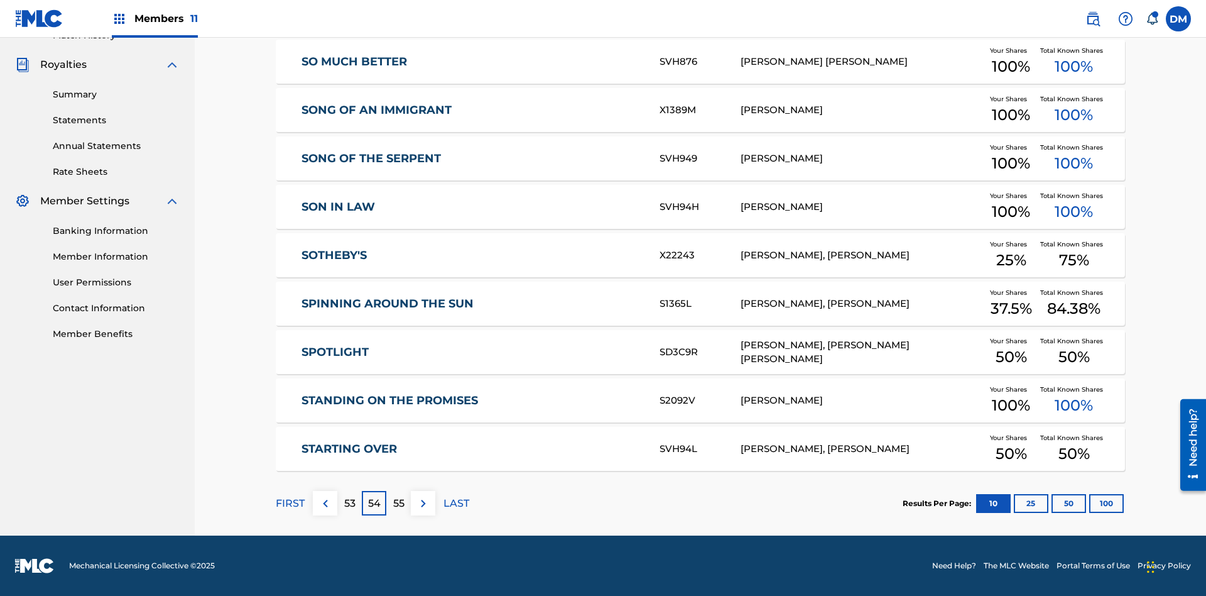
click at [423, 503] on img at bounding box center [423, 503] width 15 height 15
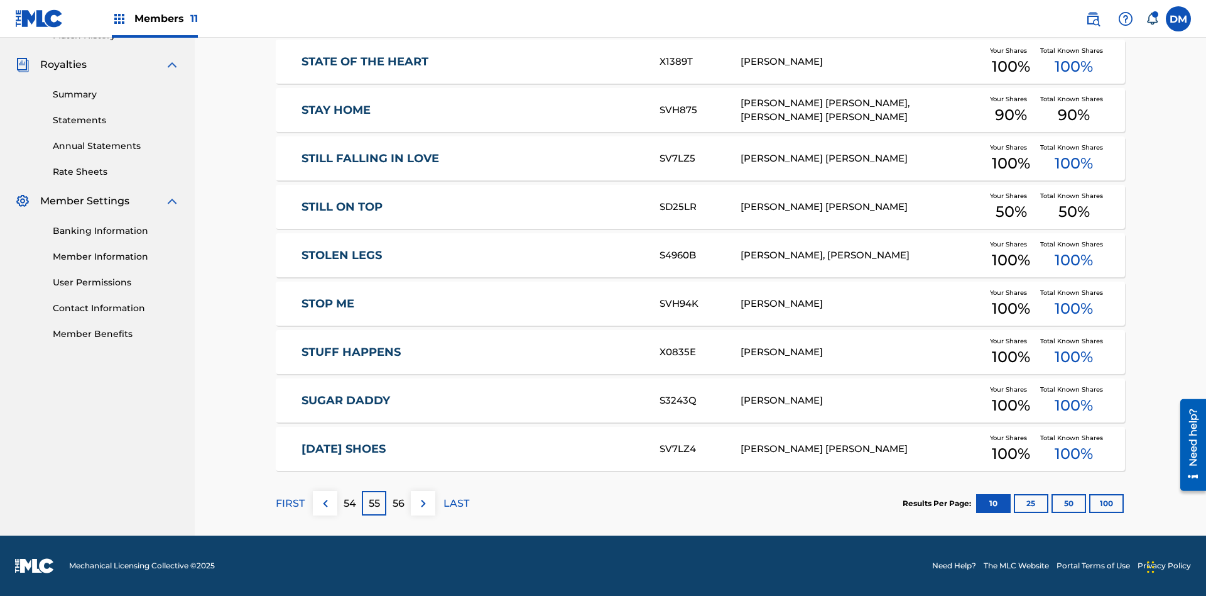
click at [423, 503] on img at bounding box center [423, 503] width 15 height 15
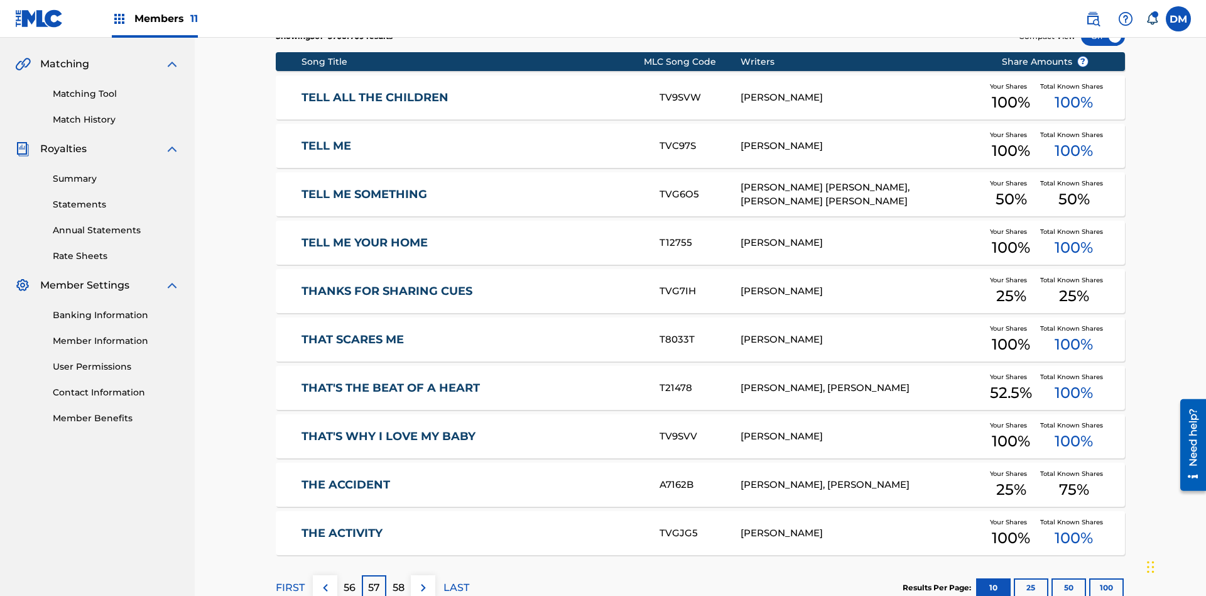
click at [423, 580] on img at bounding box center [423, 587] width 15 height 15
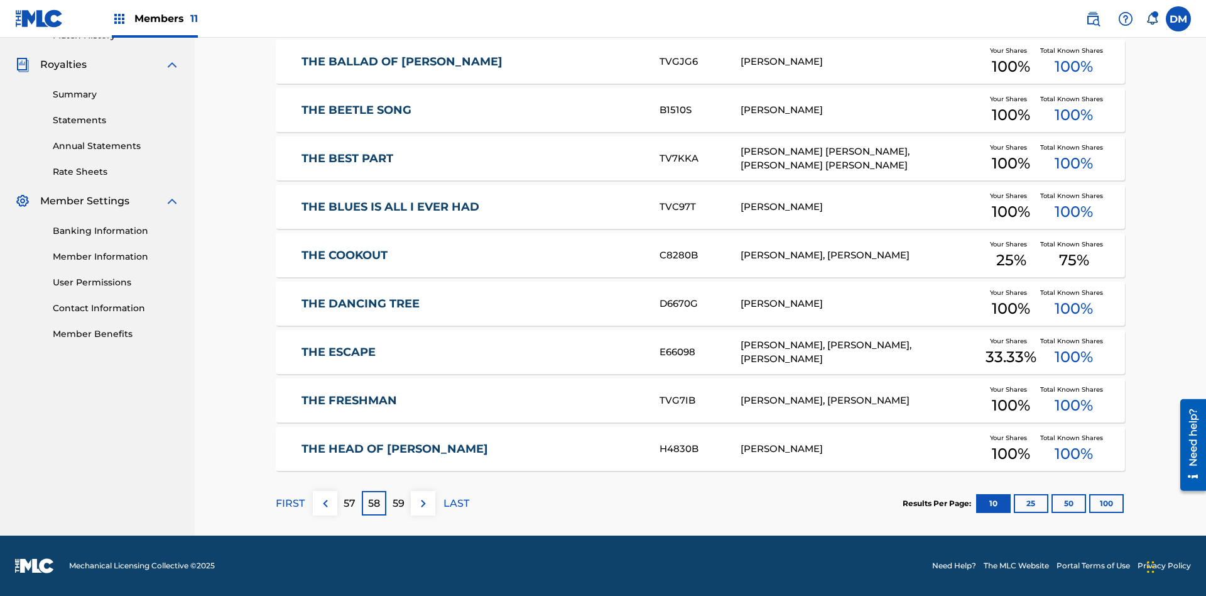
click at [423, 503] on img at bounding box center [423, 503] width 15 height 15
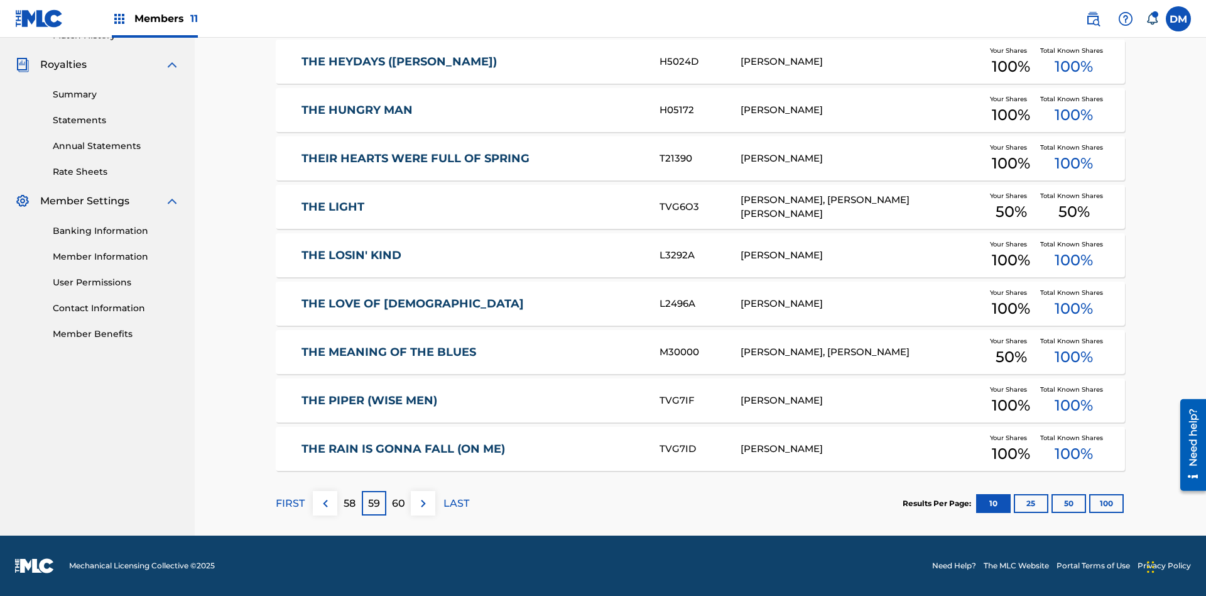
click at [423, 503] on img at bounding box center [423, 503] width 15 height 15
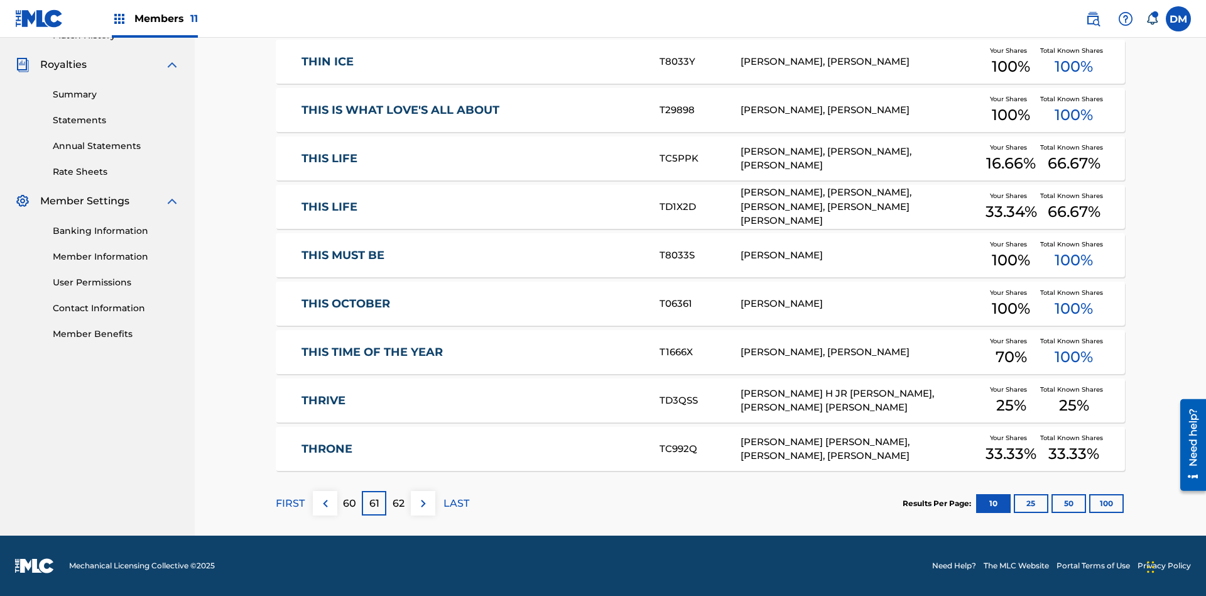
click at [423, 503] on img at bounding box center [423, 503] width 15 height 15
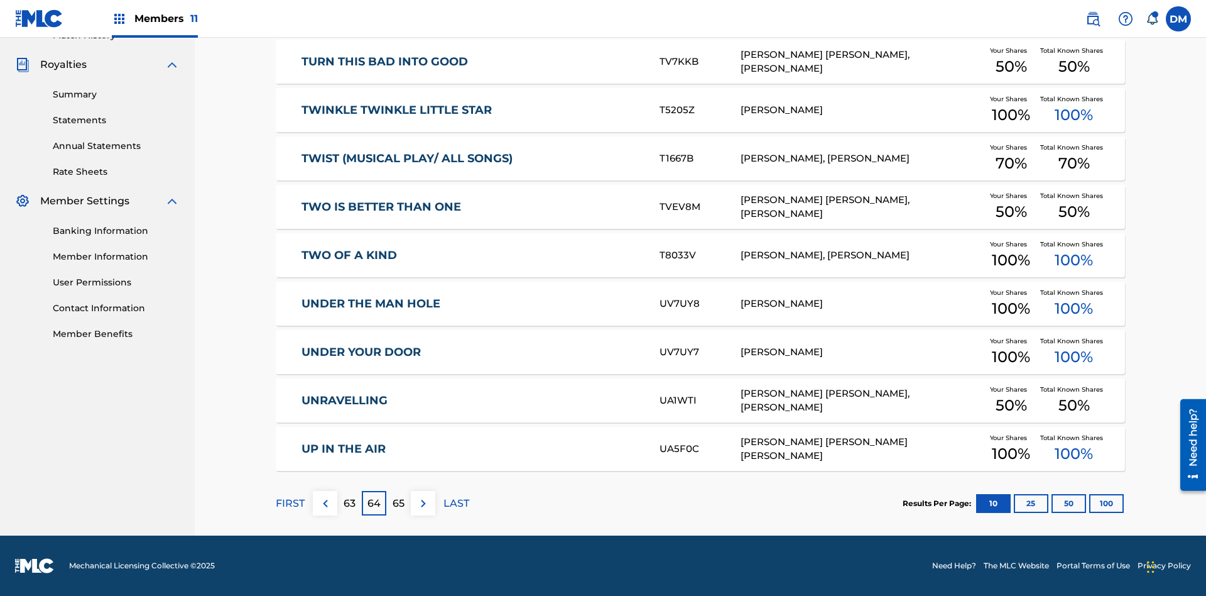
click at [423, 503] on img at bounding box center [423, 503] width 15 height 15
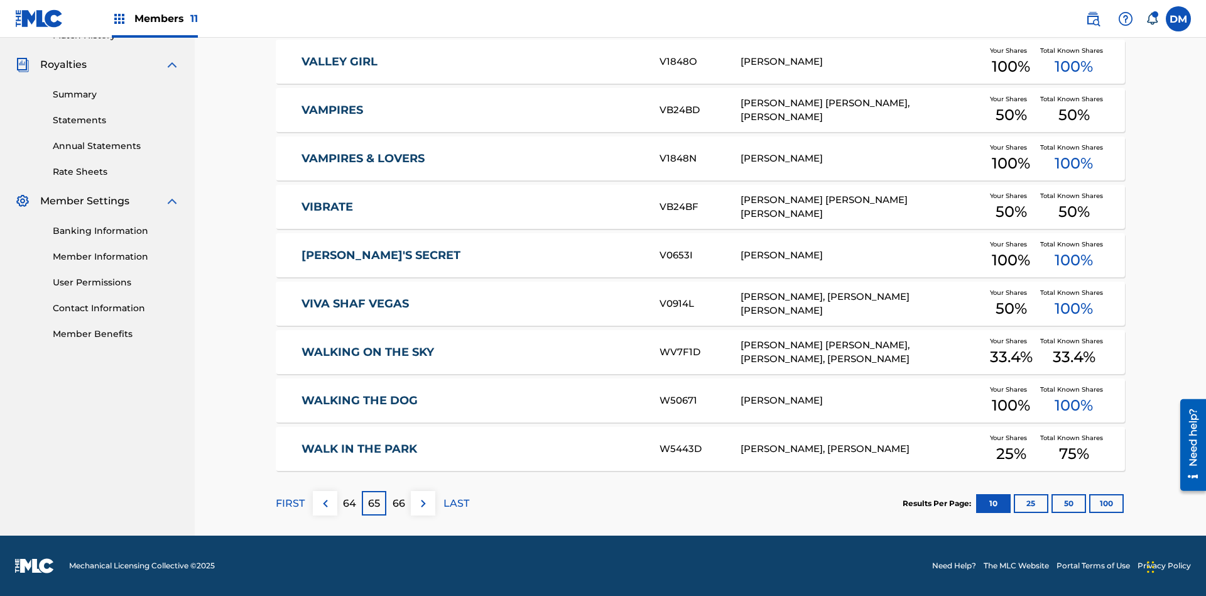
click at [423, 503] on img at bounding box center [423, 503] width 15 height 15
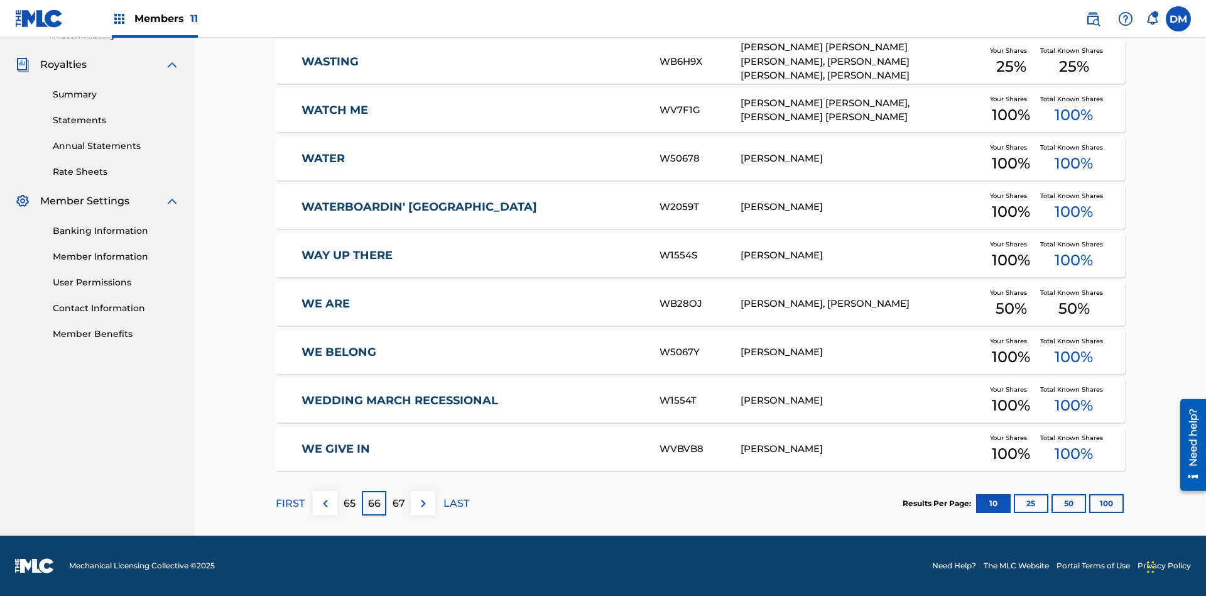
click at [423, 503] on img at bounding box center [423, 503] width 15 height 15
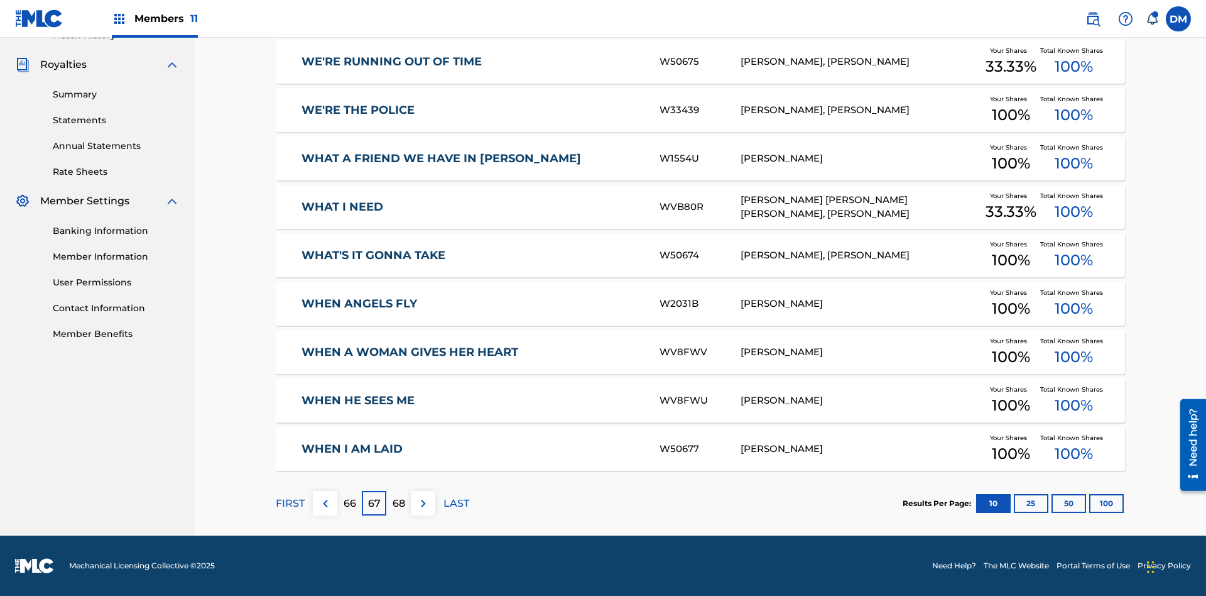
click at [423, 503] on img at bounding box center [423, 503] width 15 height 15
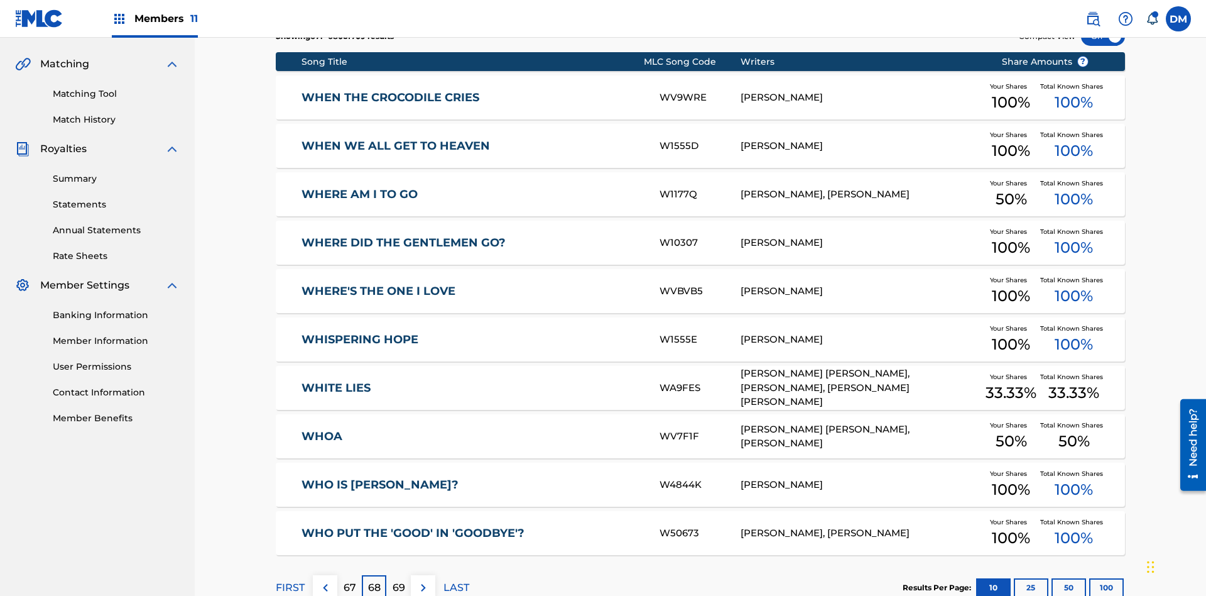
click at [423, 580] on img at bounding box center [423, 587] width 15 height 15
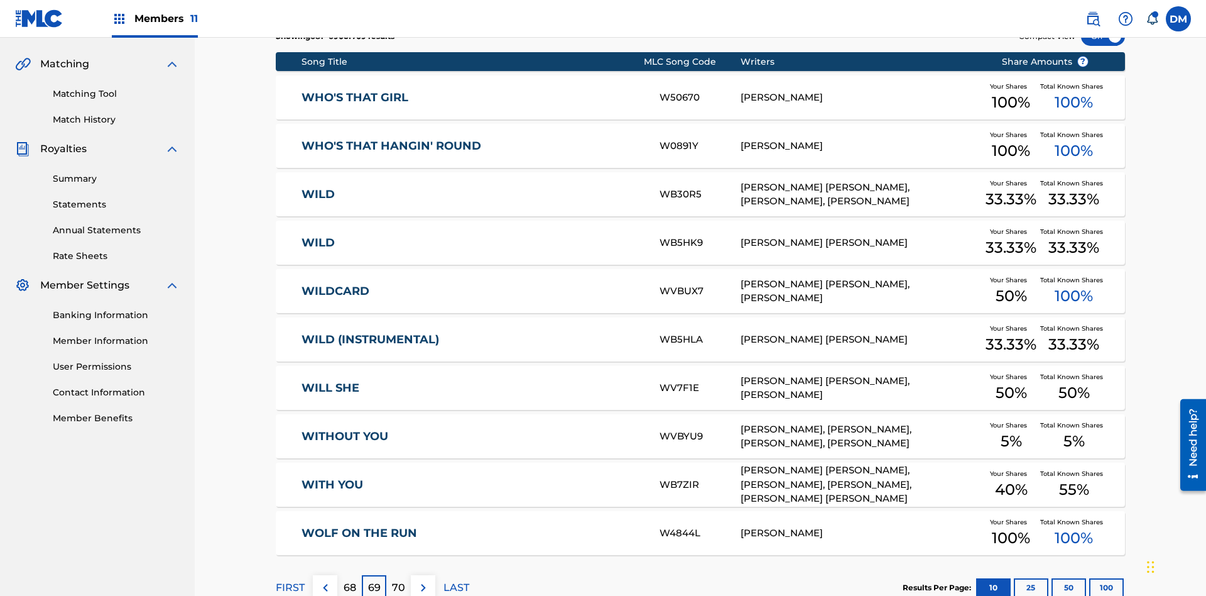
click at [423, 580] on img at bounding box center [423, 587] width 15 height 15
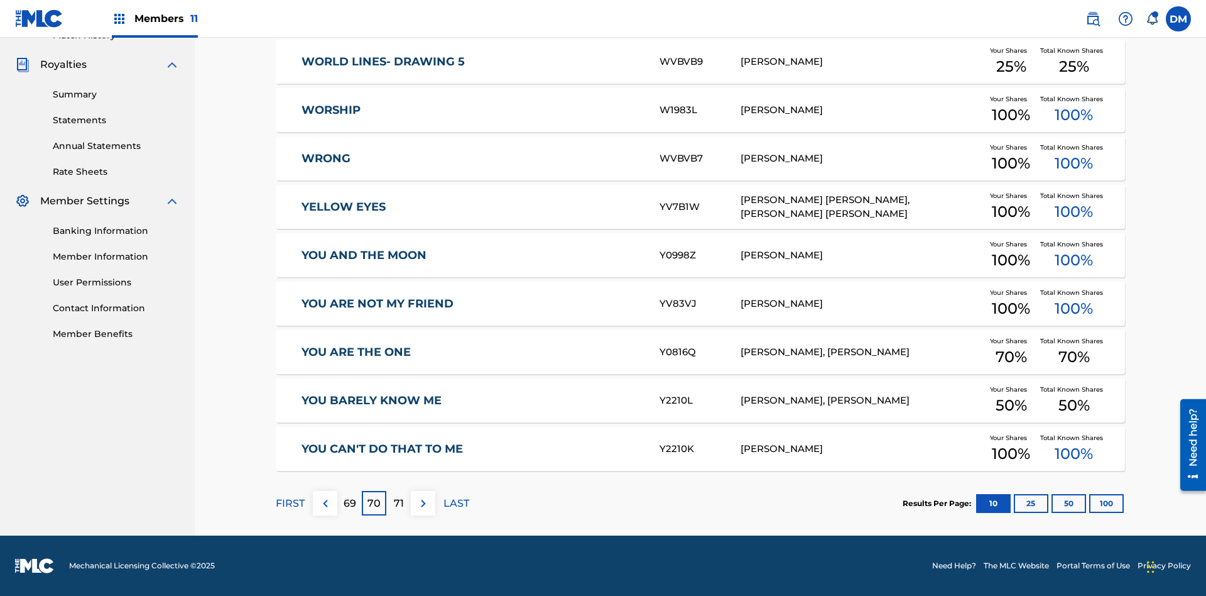
click at [423, 503] on img at bounding box center [423, 503] width 15 height 15
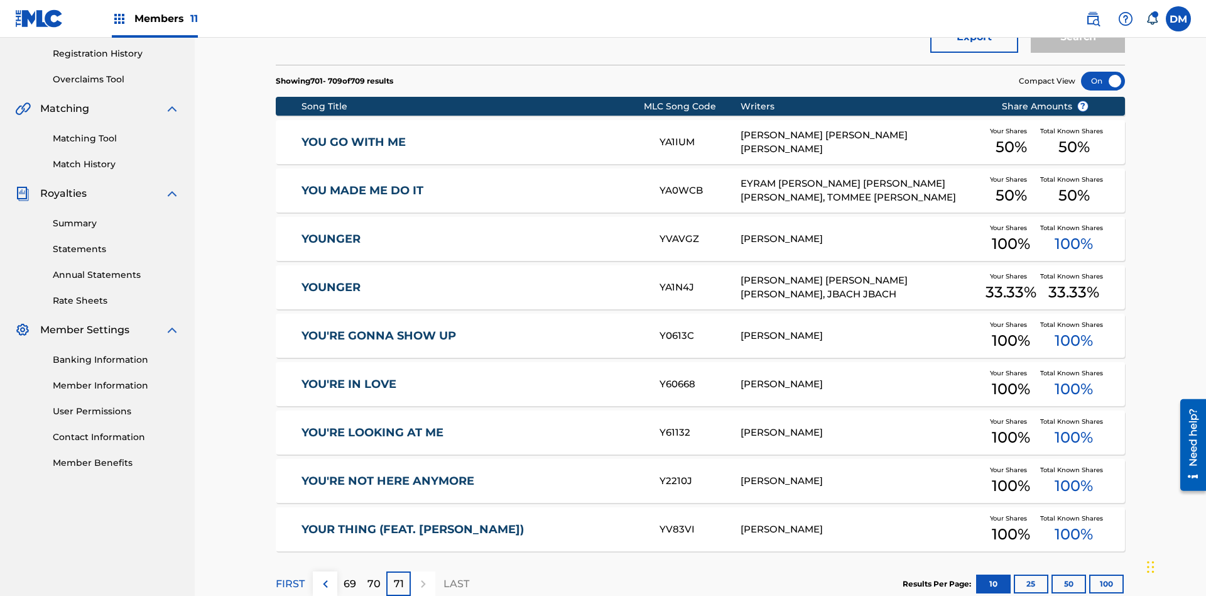
scroll to position [234, 0]
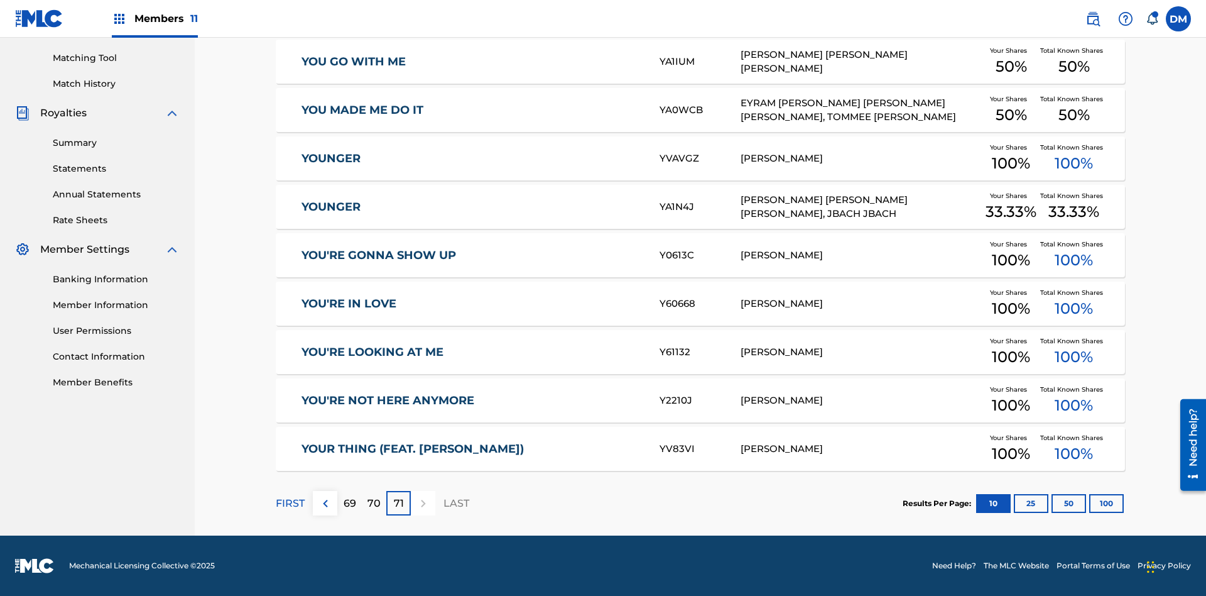
click at [1014, 503] on button "25" at bounding box center [1031, 503] width 35 height 19
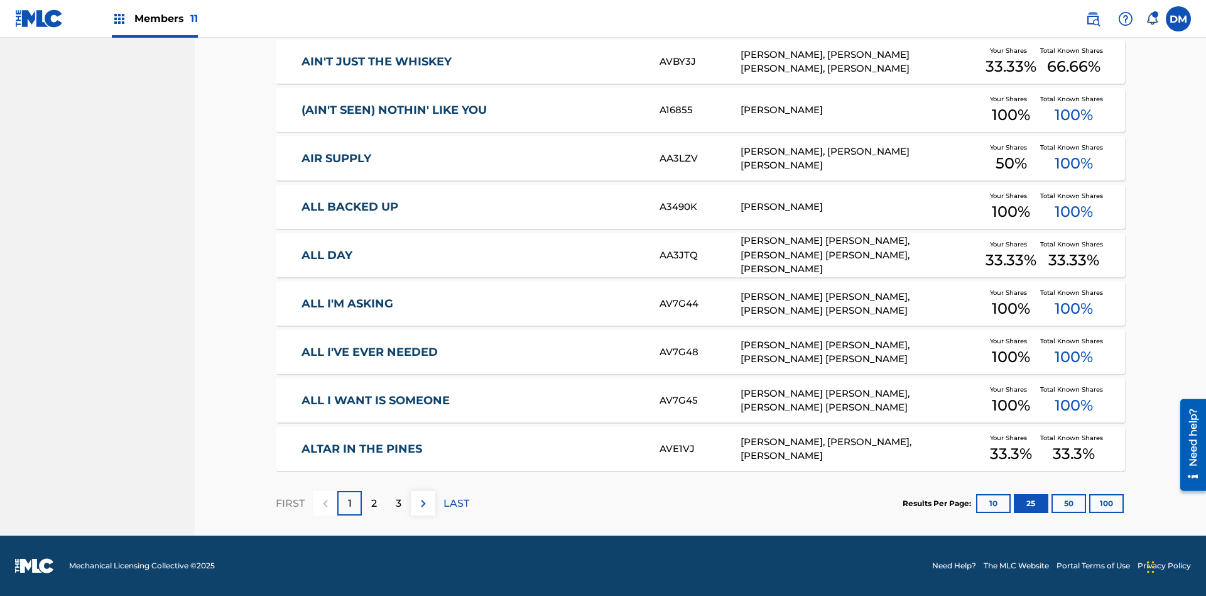
click at [423, 503] on img at bounding box center [423, 503] width 15 height 15
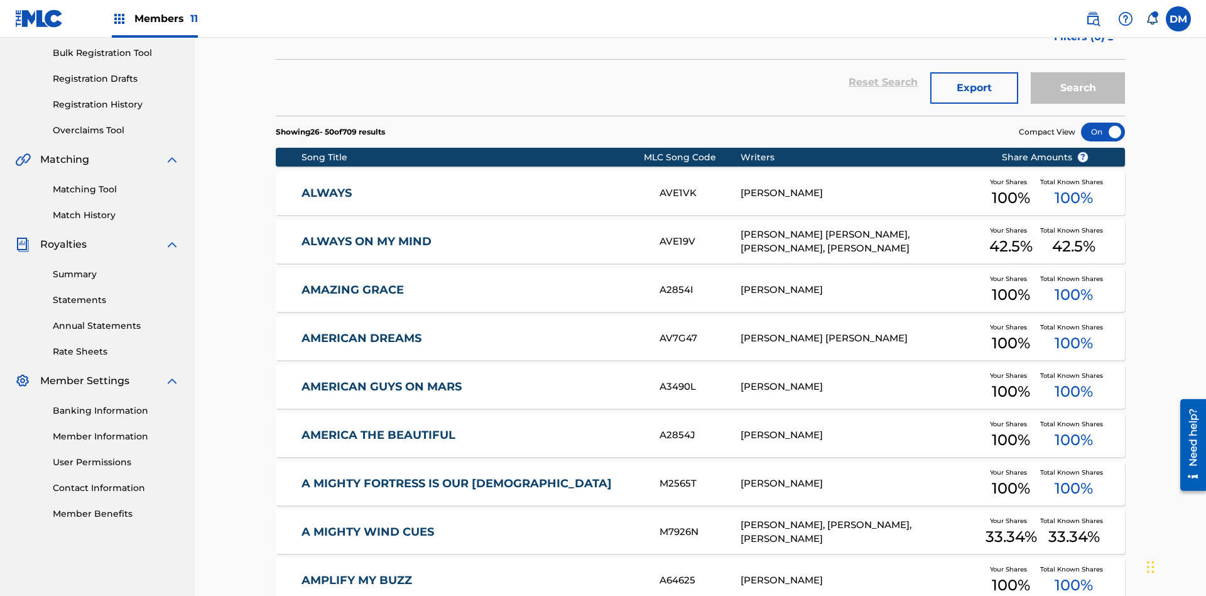
scroll to position [234, 0]
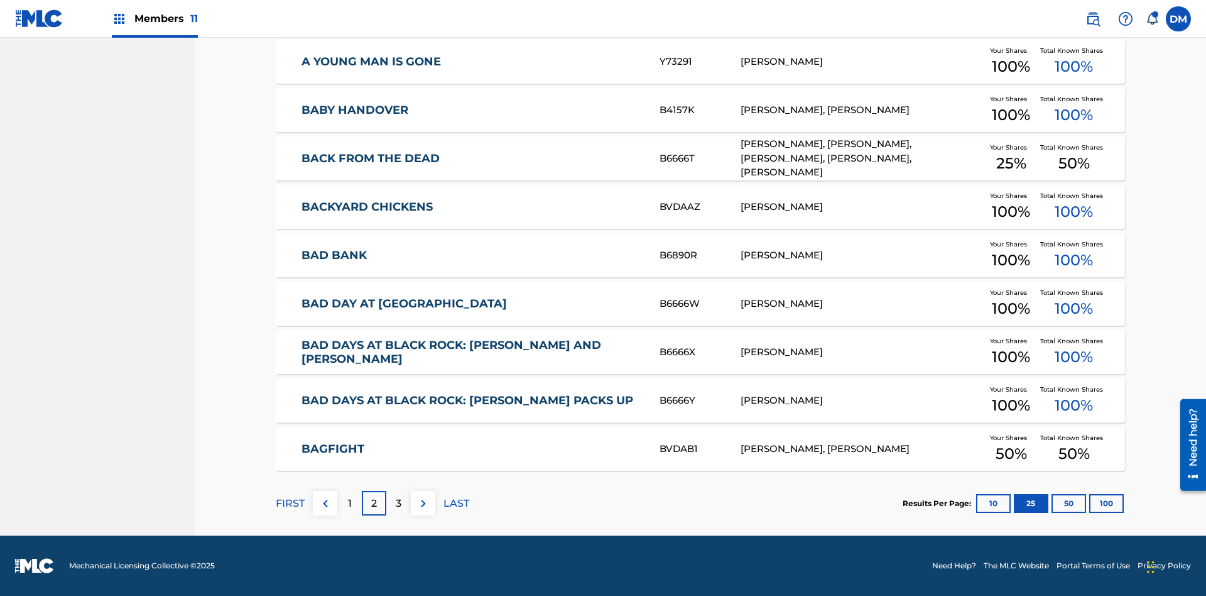
click at [423, 503] on img at bounding box center [423, 503] width 15 height 15
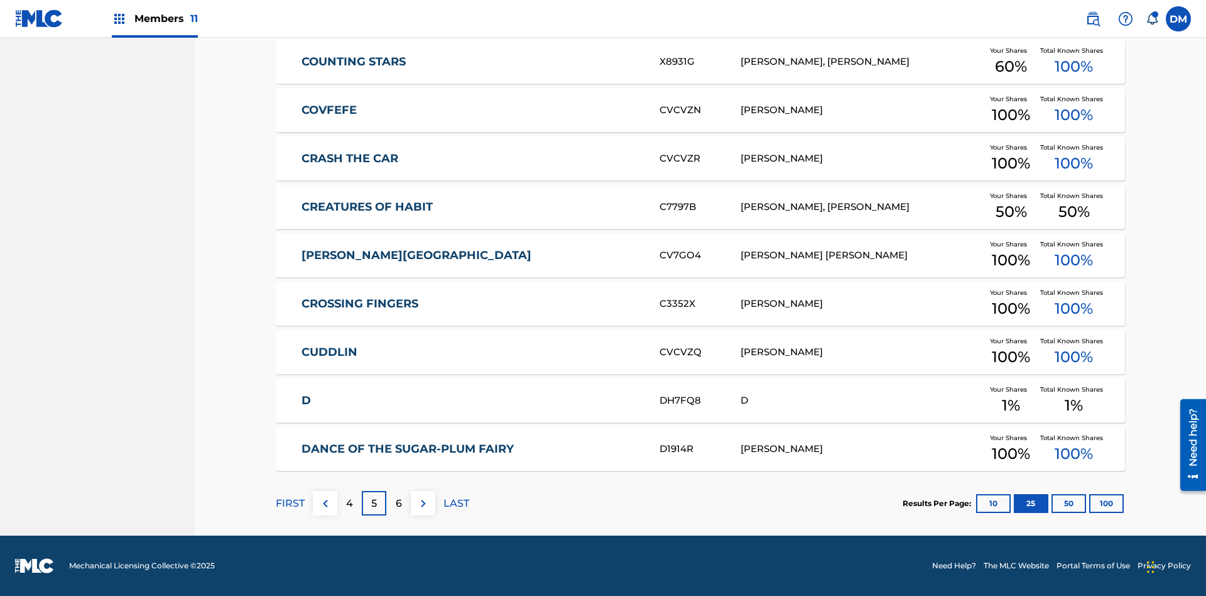
click at [423, 503] on img at bounding box center [423, 503] width 15 height 15
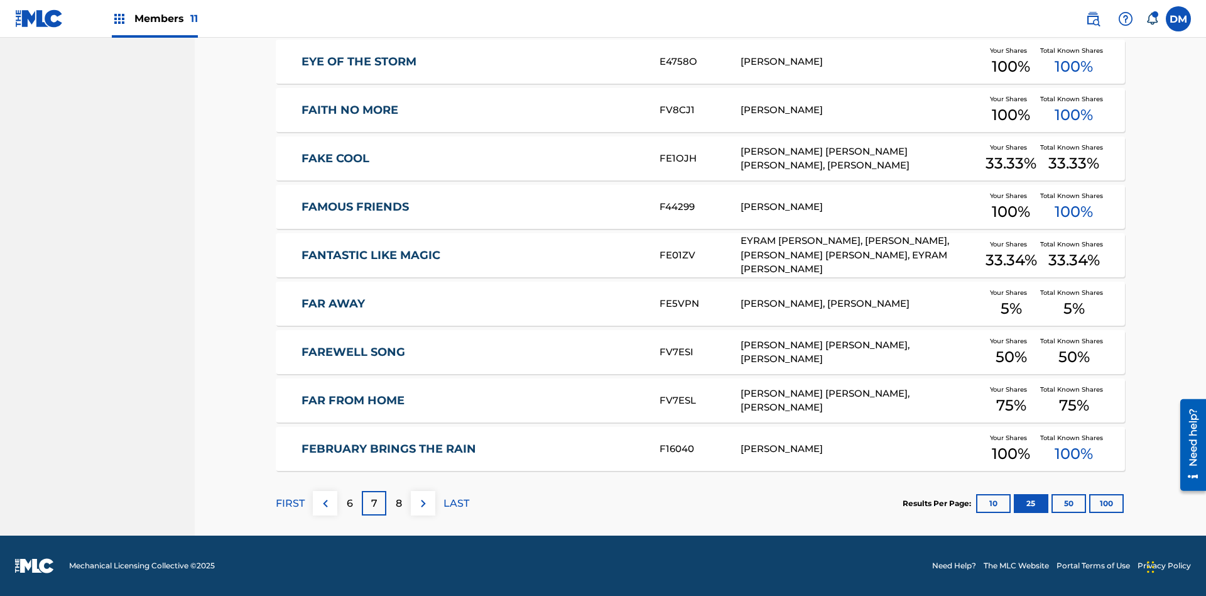
click at [423, 503] on img at bounding box center [423, 503] width 15 height 15
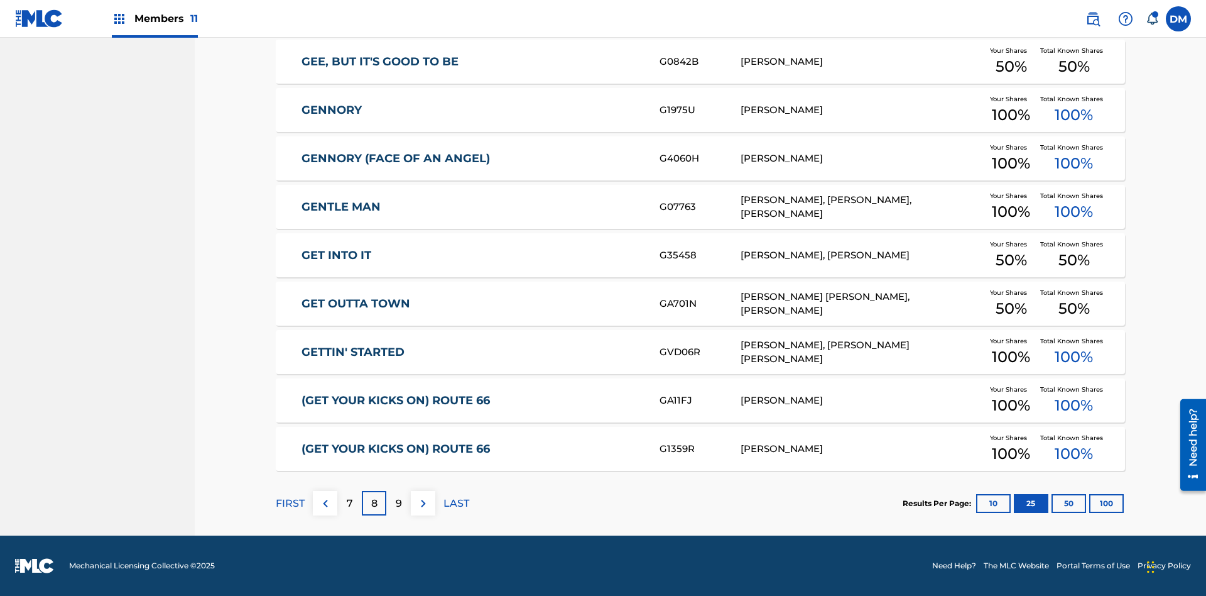
click at [423, 503] on img at bounding box center [423, 503] width 15 height 15
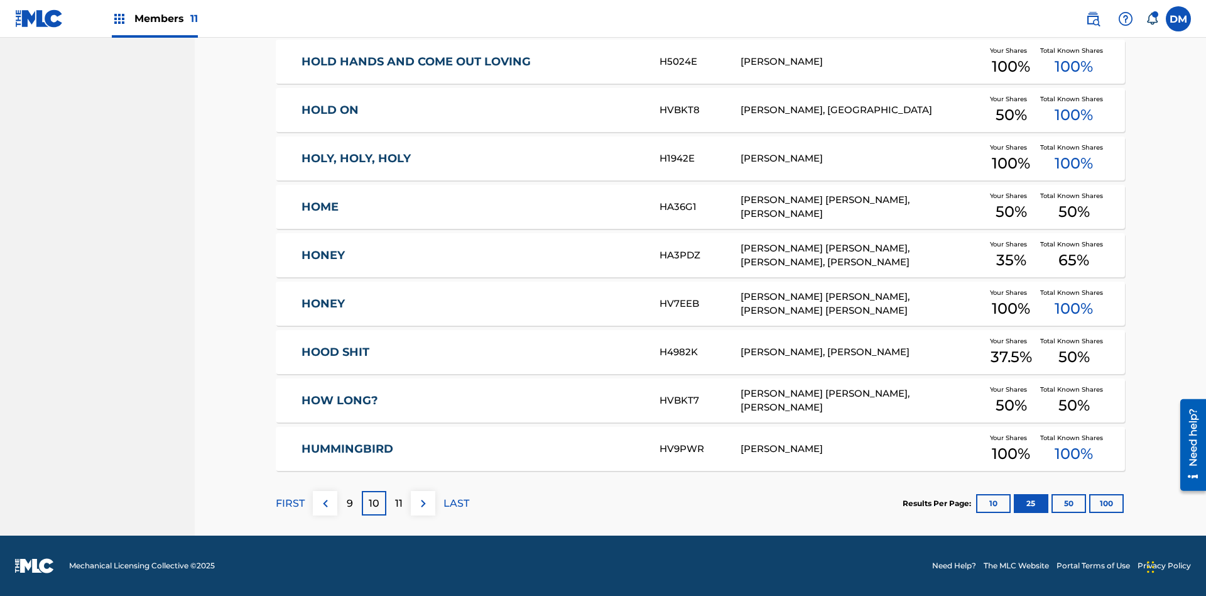
click at [423, 503] on img at bounding box center [423, 503] width 15 height 15
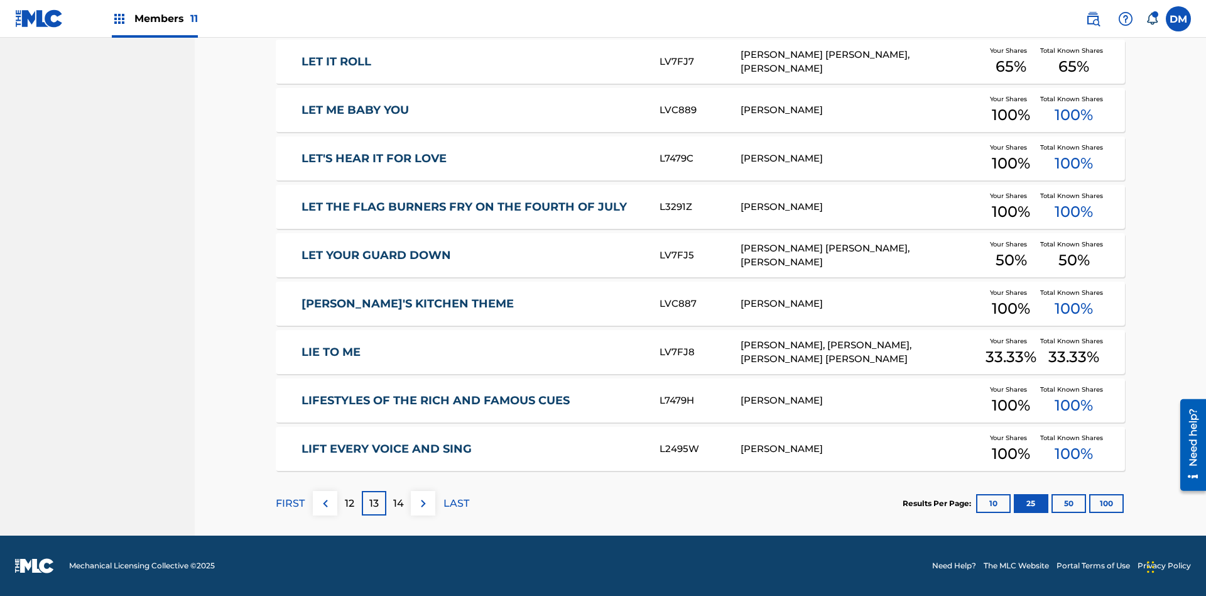
click at [423, 503] on img at bounding box center [423, 503] width 15 height 15
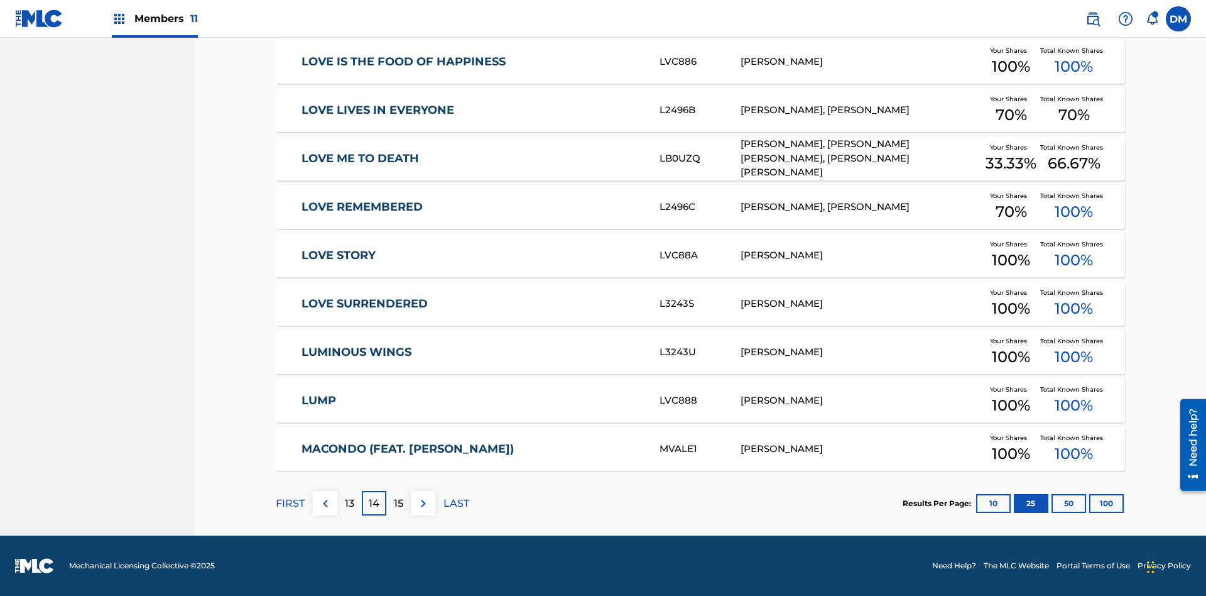
click at [423, 503] on img at bounding box center [423, 503] width 15 height 15
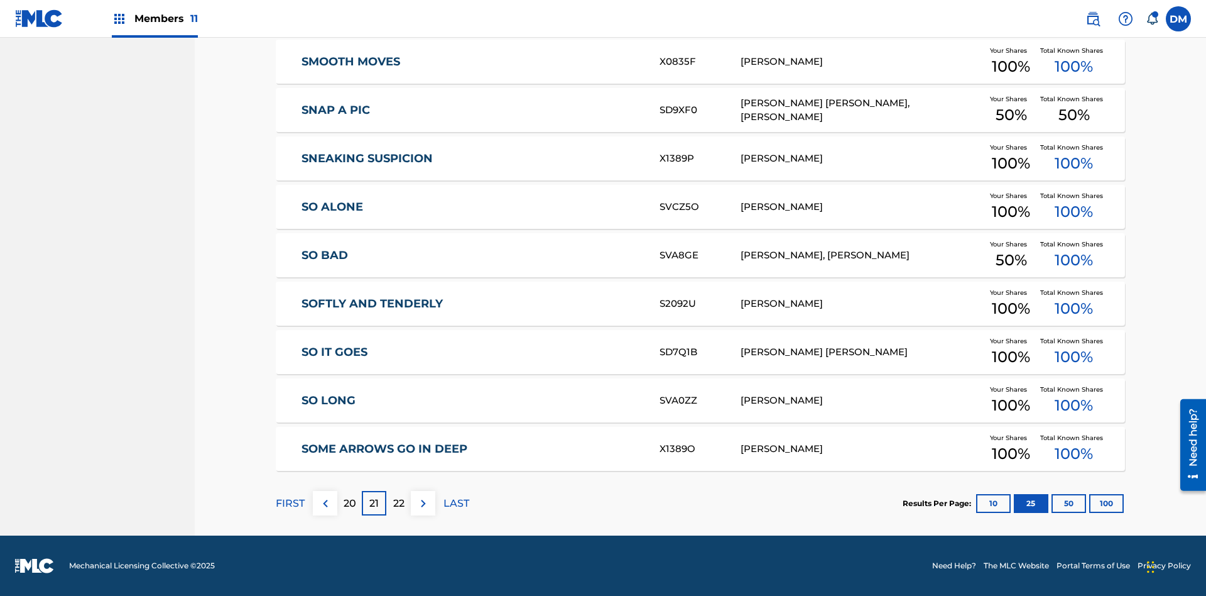
click at [423, 503] on img at bounding box center [423, 503] width 15 height 15
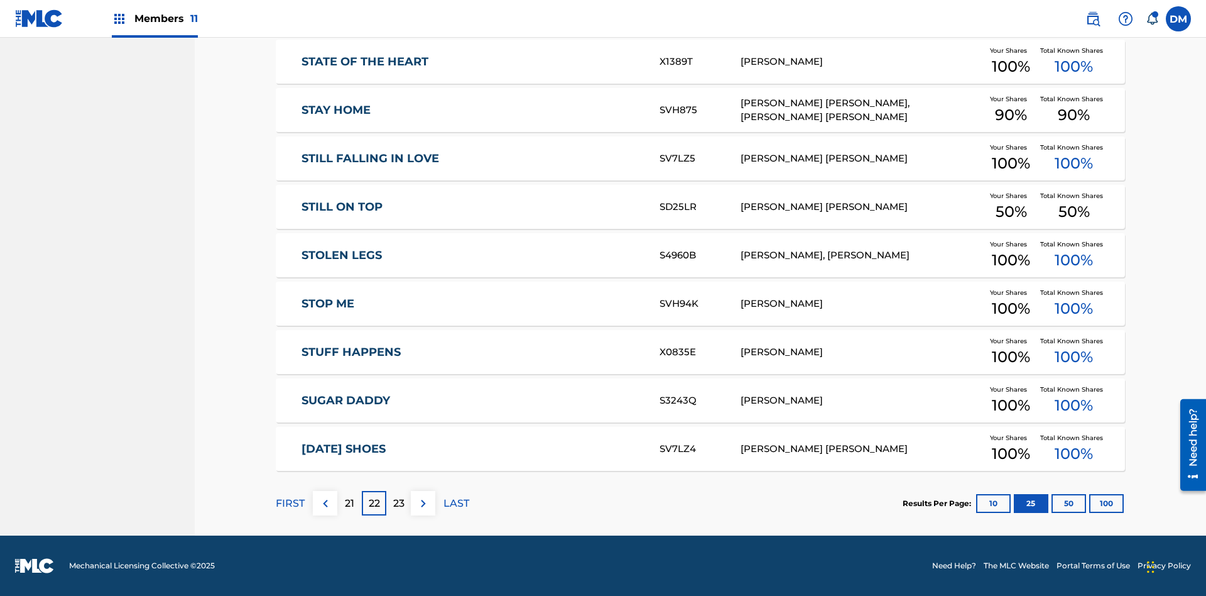
click at [423, 503] on img at bounding box center [423, 503] width 15 height 15
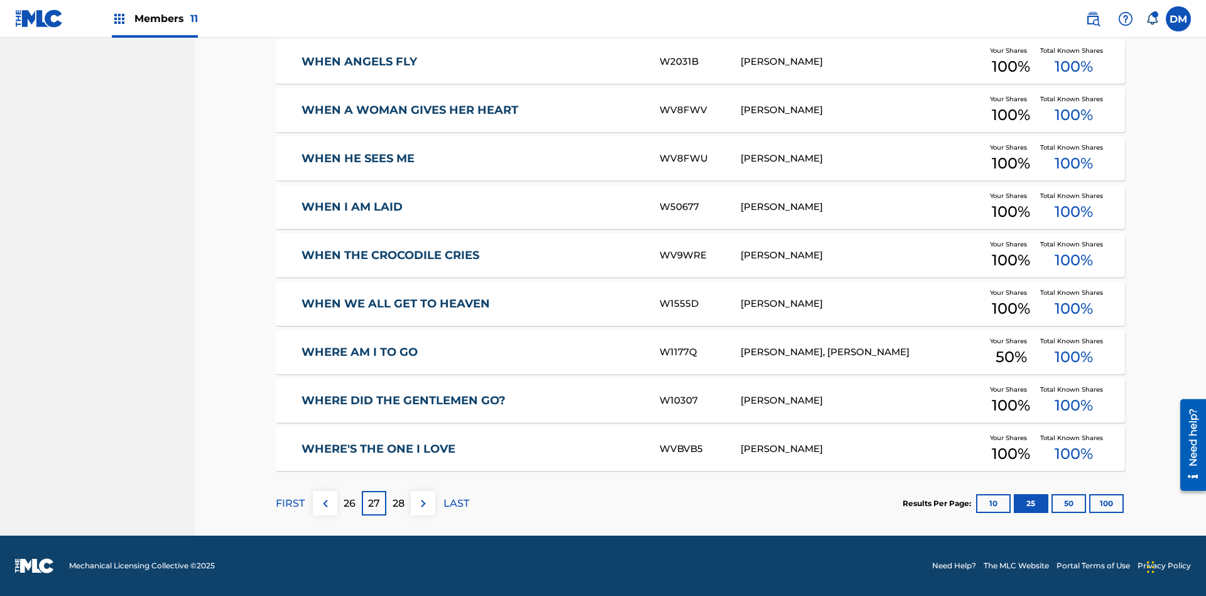
click at [423, 503] on img at bounding box center [423, 503] width 15 height 15
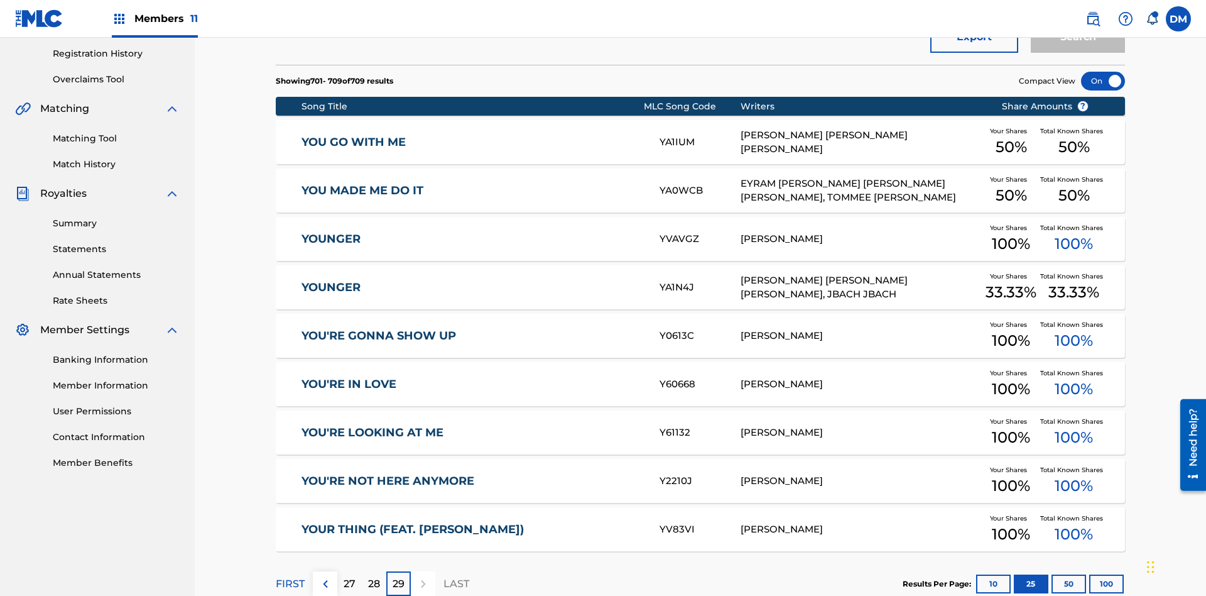
scroll to position [234, 0]
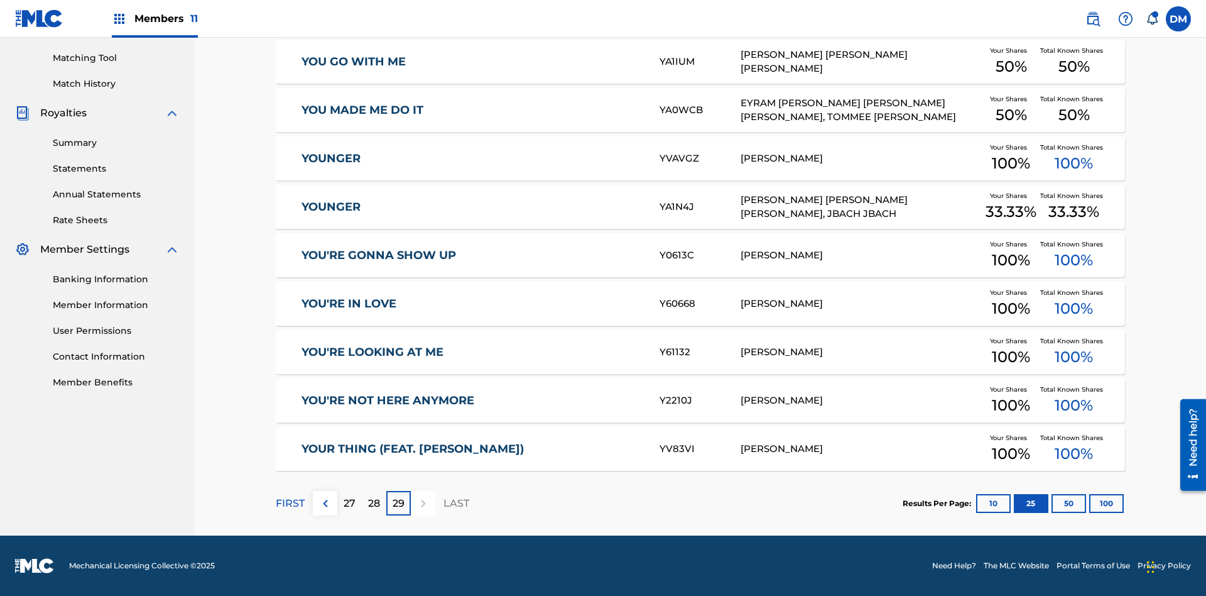
click at [1052, 503] on button "50" at bounding box center [1069, 503] width 35 height 19
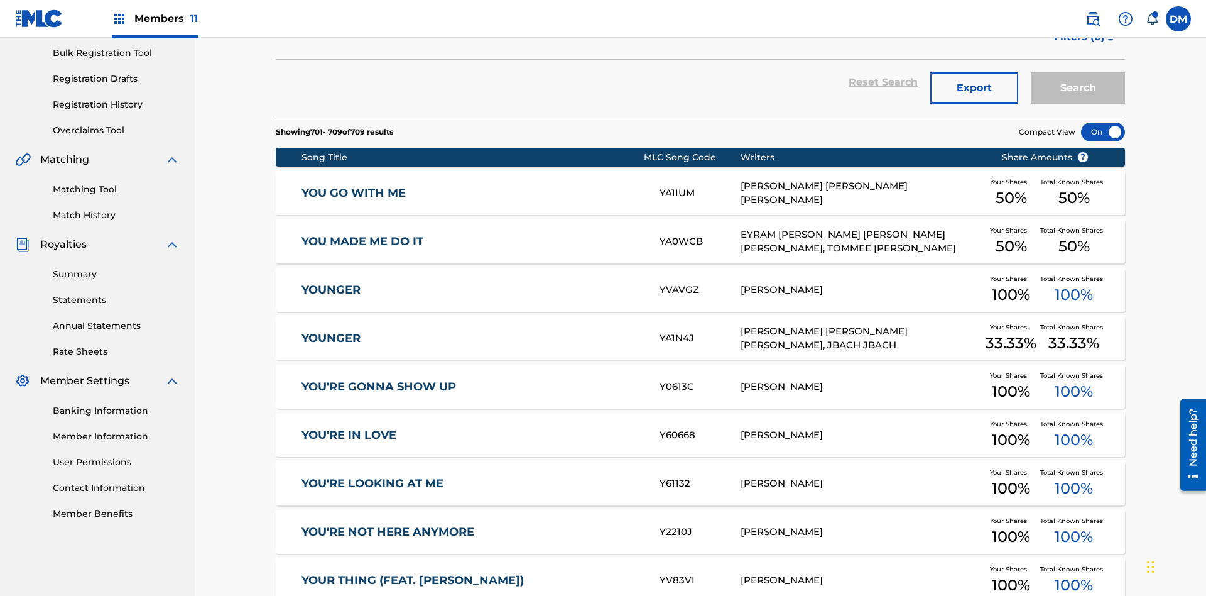
scroll to position [183, 0]
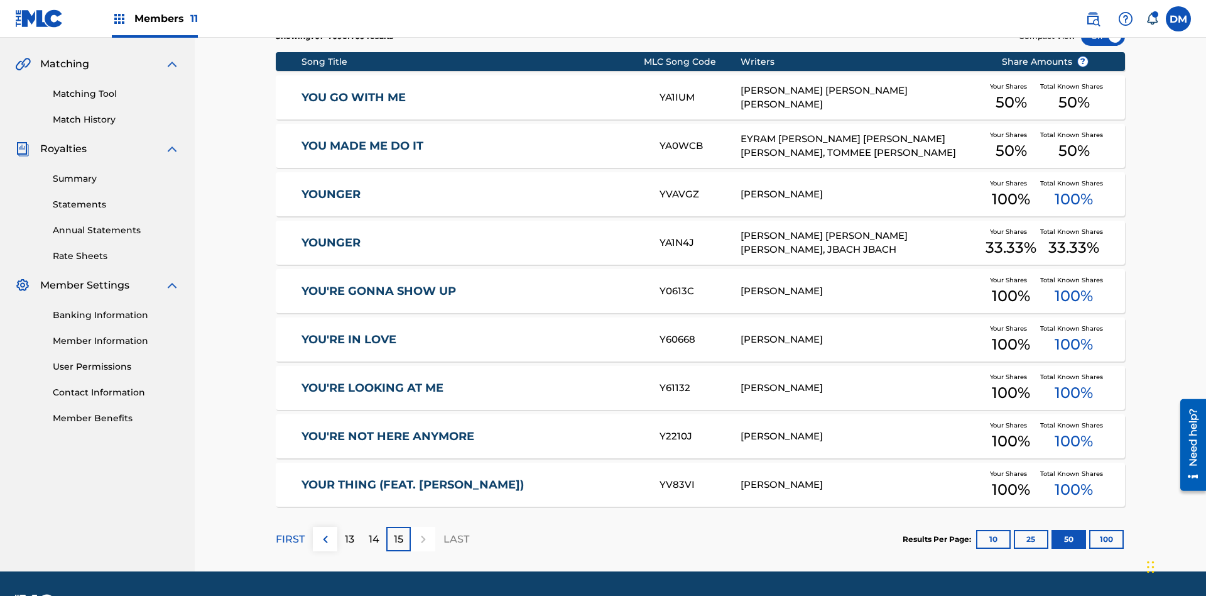
click at [290, 531] on p "FIRST" at bounding box center [290, 538] width 29 height 15
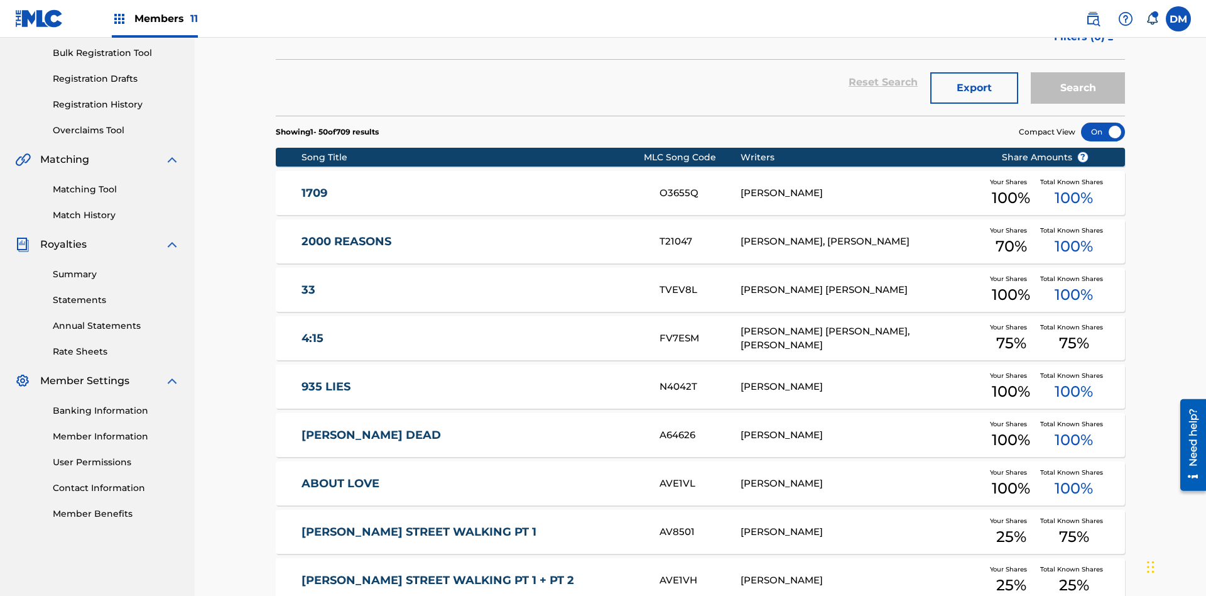
scroll to position [234, 0]
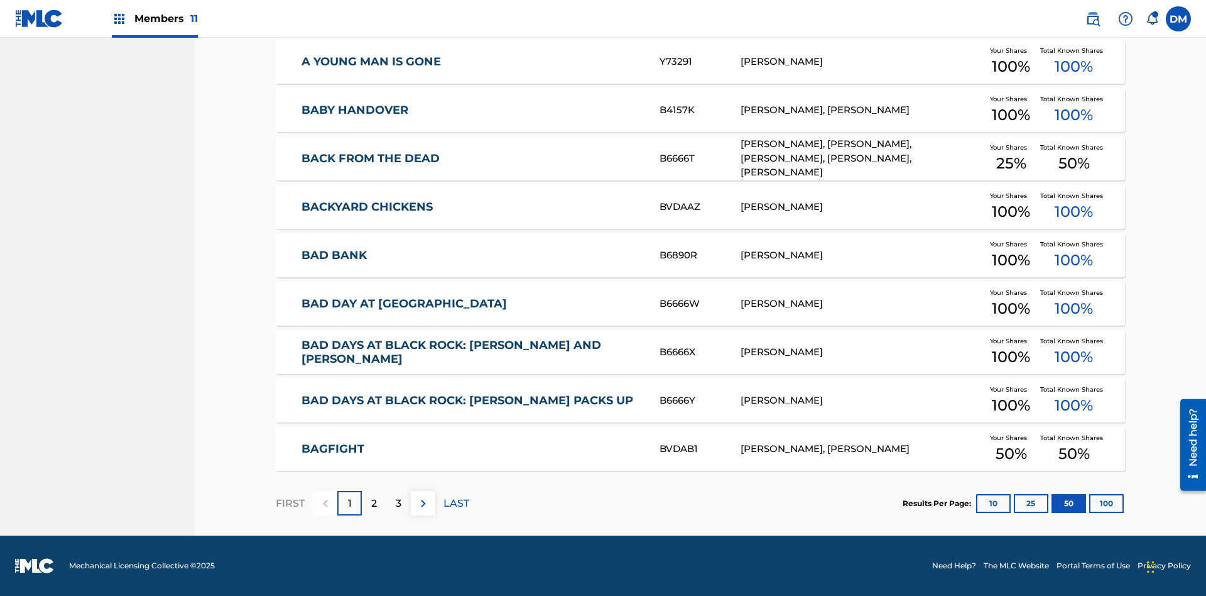
click at [423, 503] on img at bounding box center [423, 503] width 15 height 15
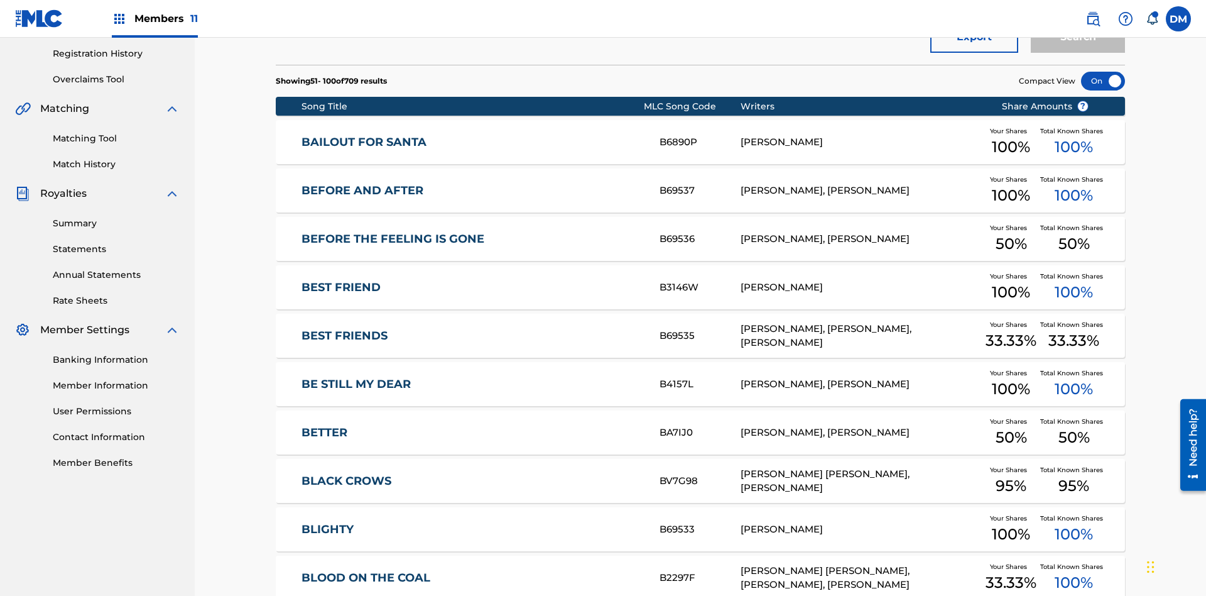
scroll to position [183, 0]
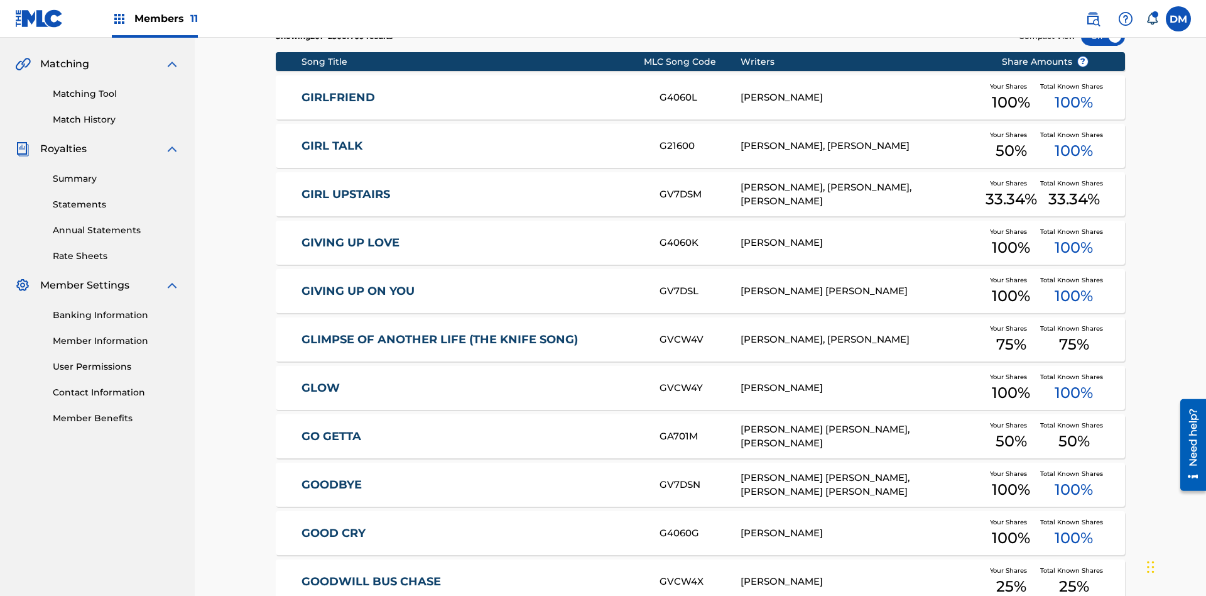
scroll to position [234, 0]
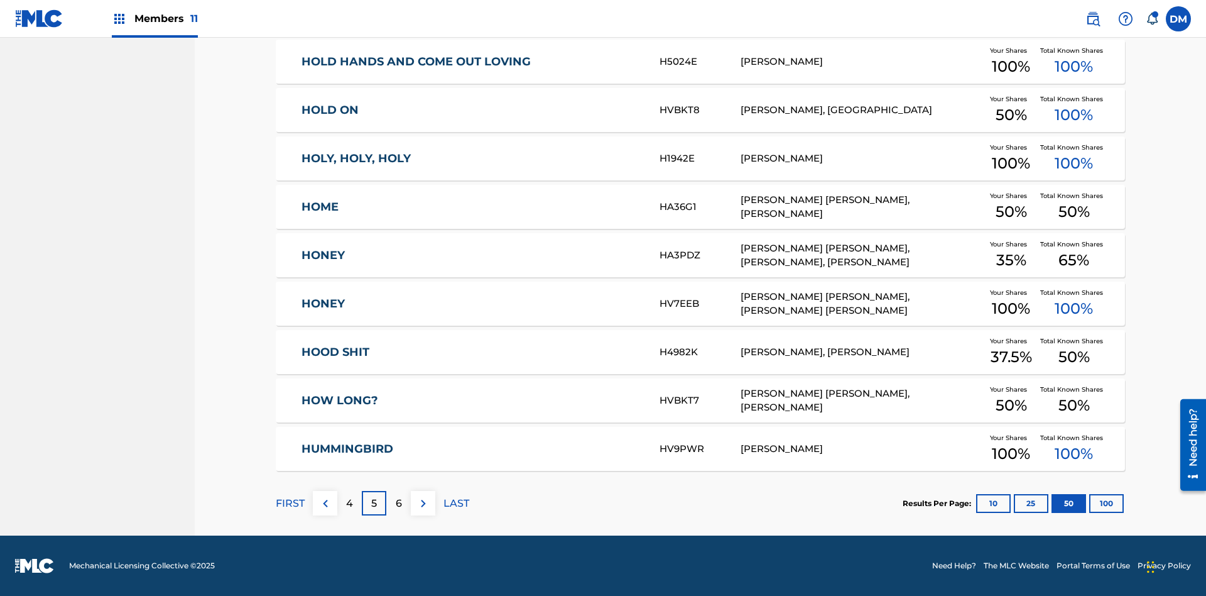
click at [423, 503] on img at bounding box center [423, 503] width 15 height 15
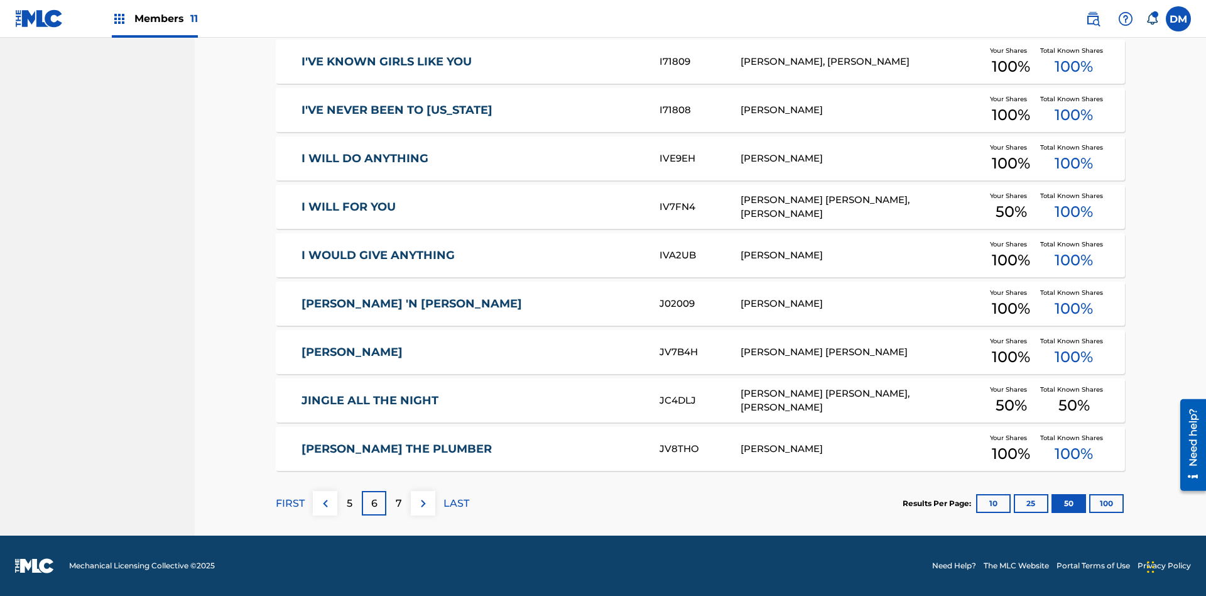
click at [423, 503] on img at bounding box center [423, 503] width 15 height 15
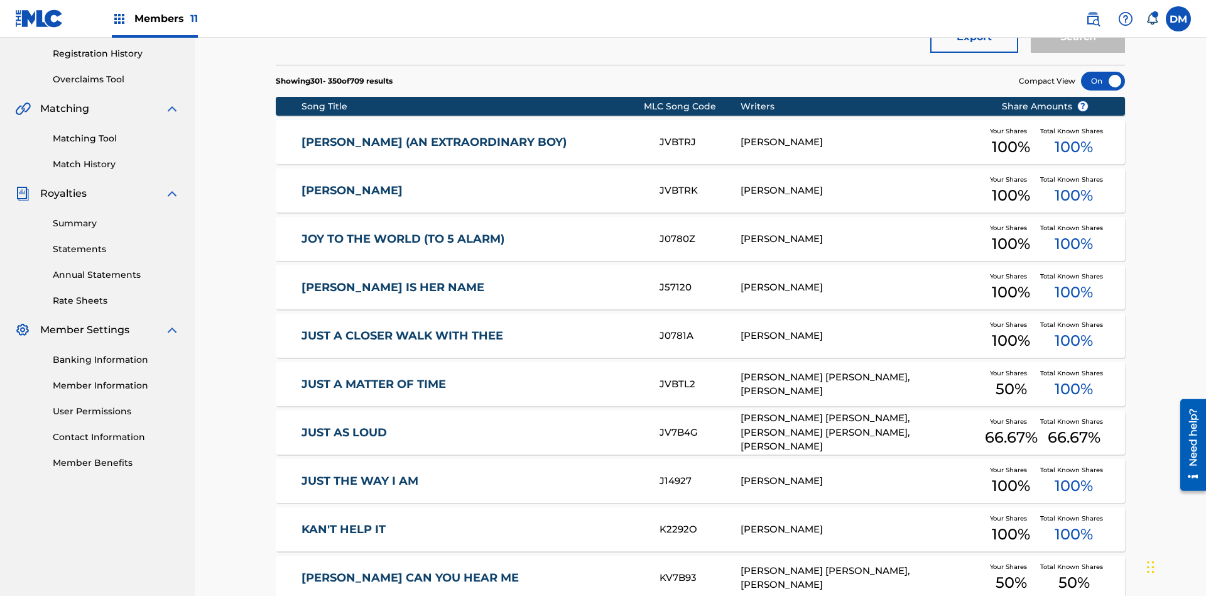
scroll to position [183, 0]
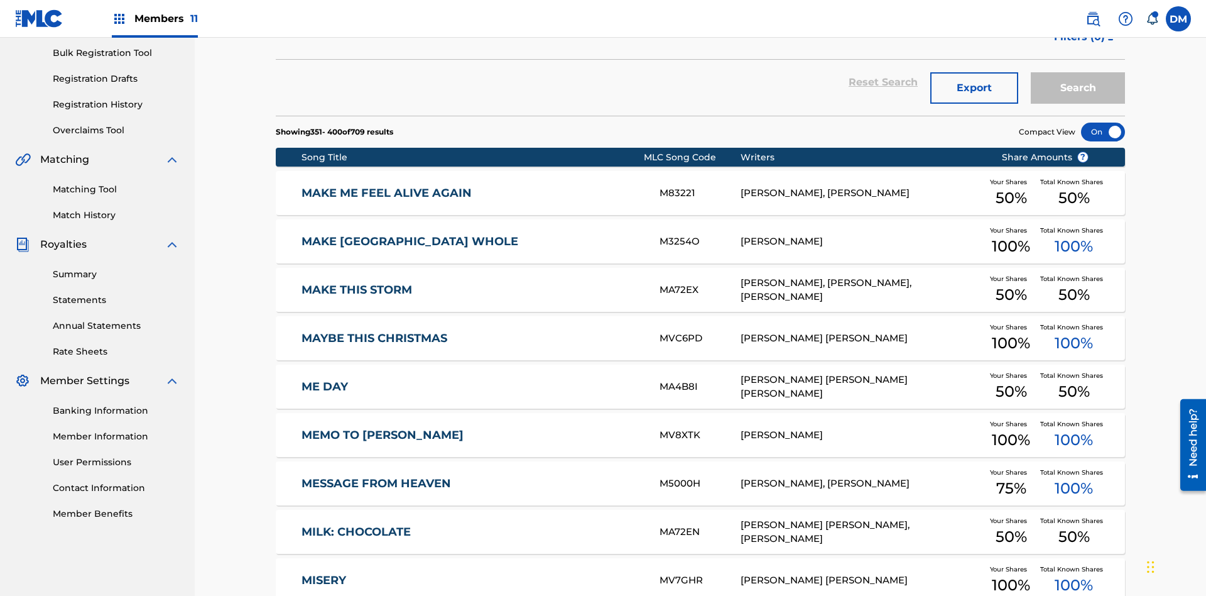
scroll to position [234, 0]
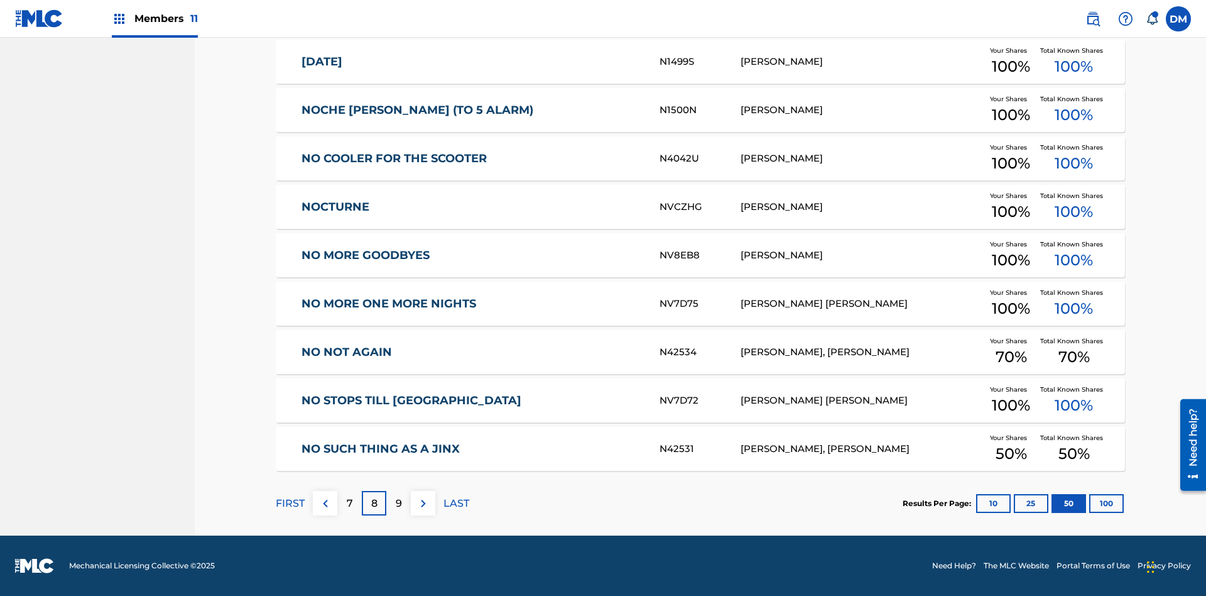
click at [423, 503] on img at bounding box center [423, 503] width 15 height 15
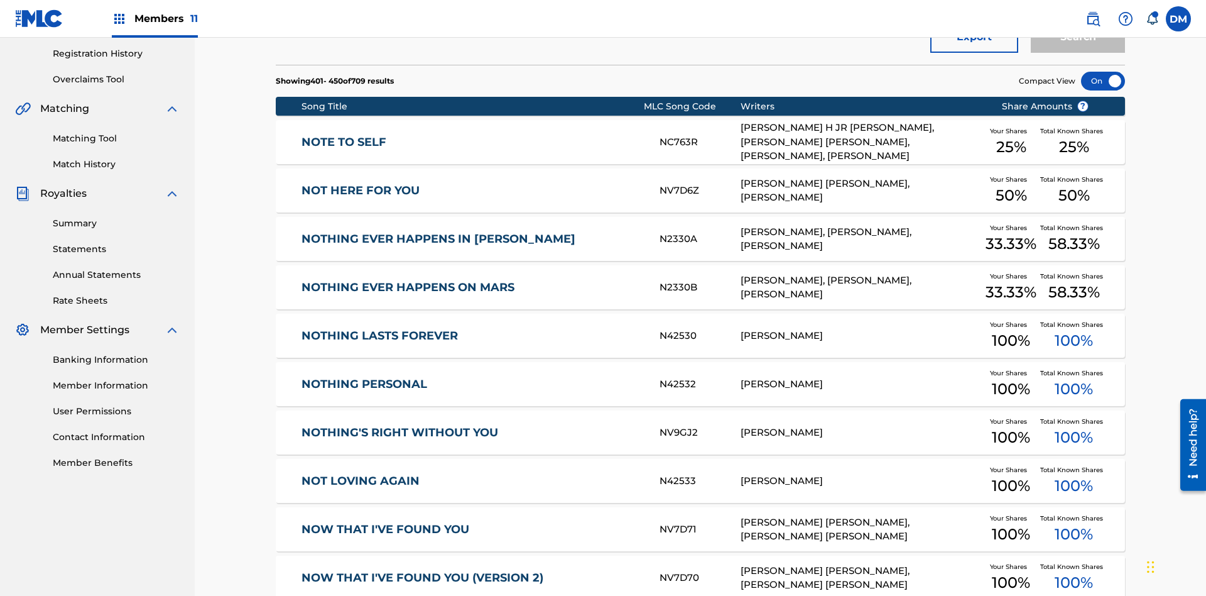
scroll to position [183, 0]
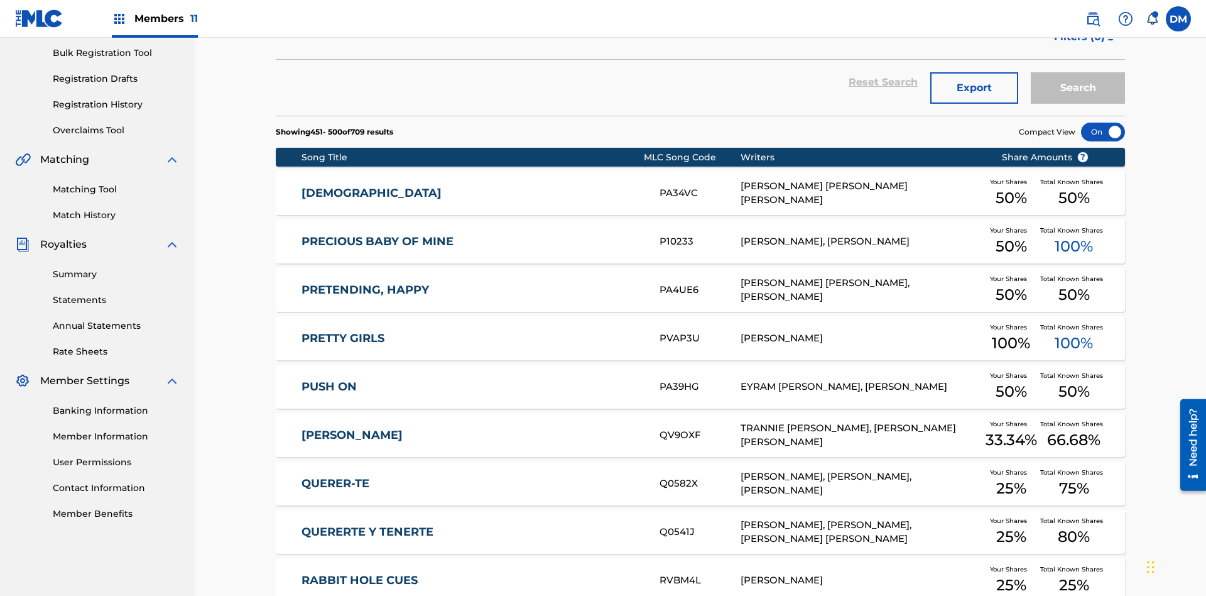
scroll to position [0, 0]
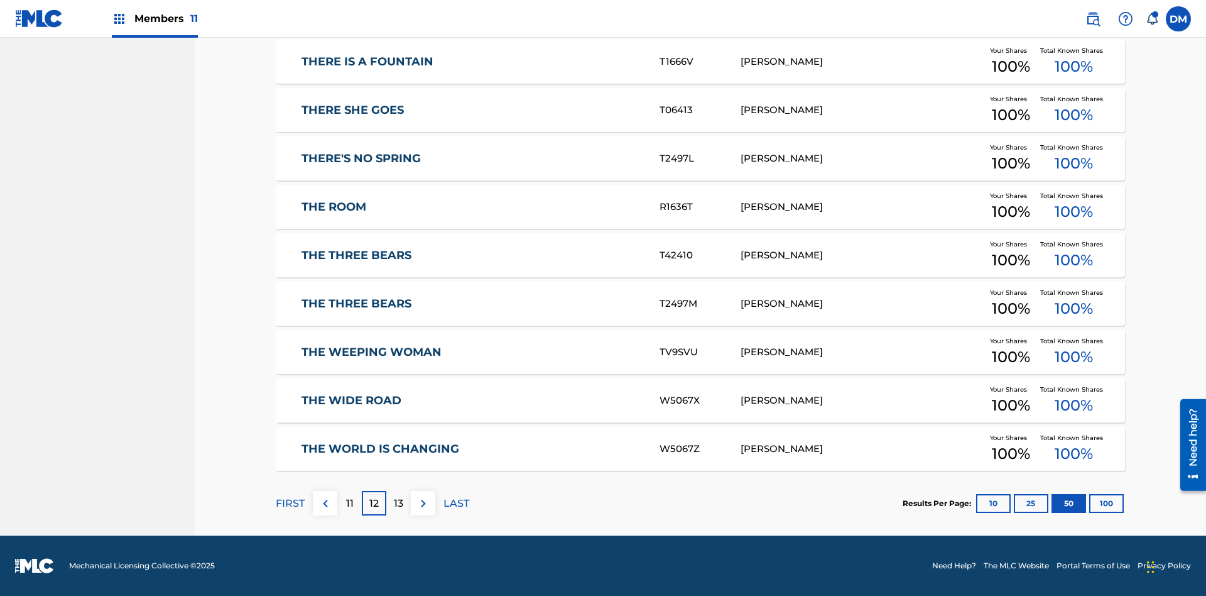
click at [423, 503] on img at bounding box center [423, 503] width 15 height 15
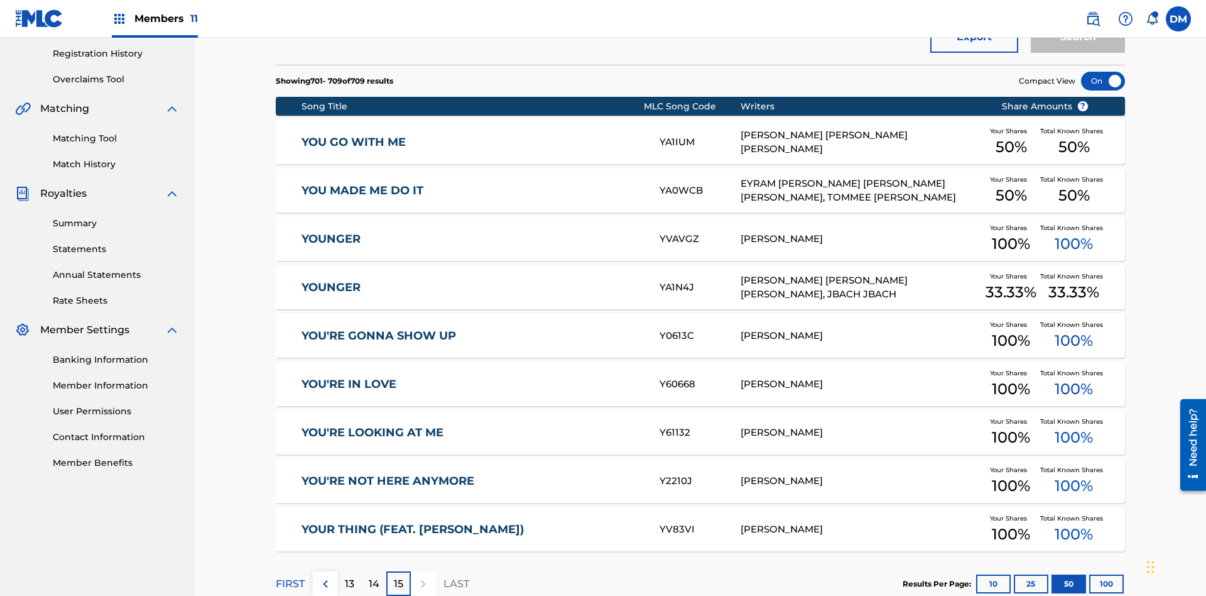
scroll to position [234, 0]
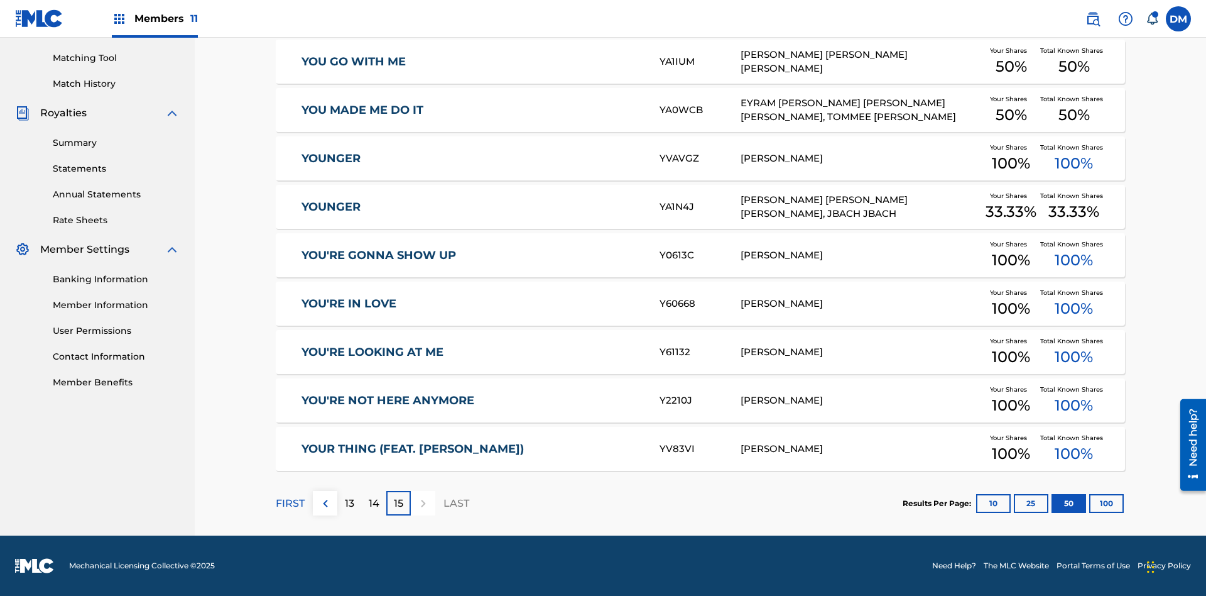
click at [1089, 503] on button "100" at bounding box center [1106, 503] width 35 height 19
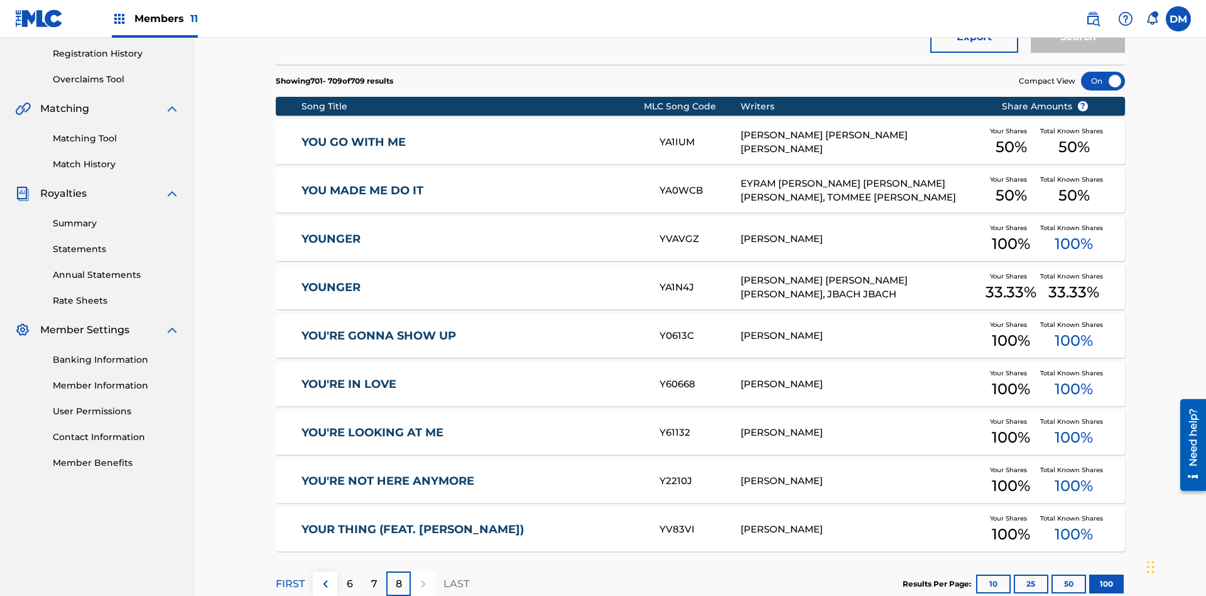
scroll to position [279, 0]
